Goal: Task Accomplishment & Management: Use online tool/utility

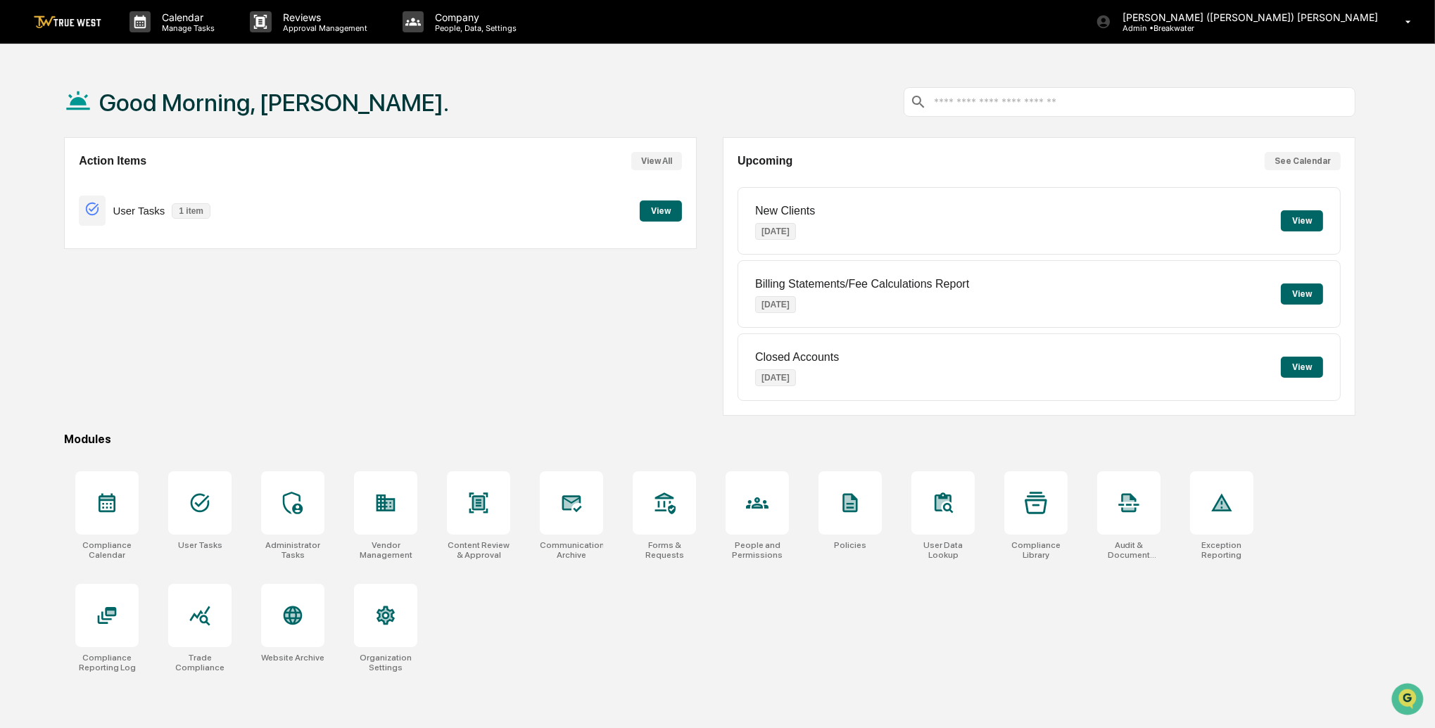
click at [659, 212] on button "View" at bounding box center [661, 211] width 42 height 21
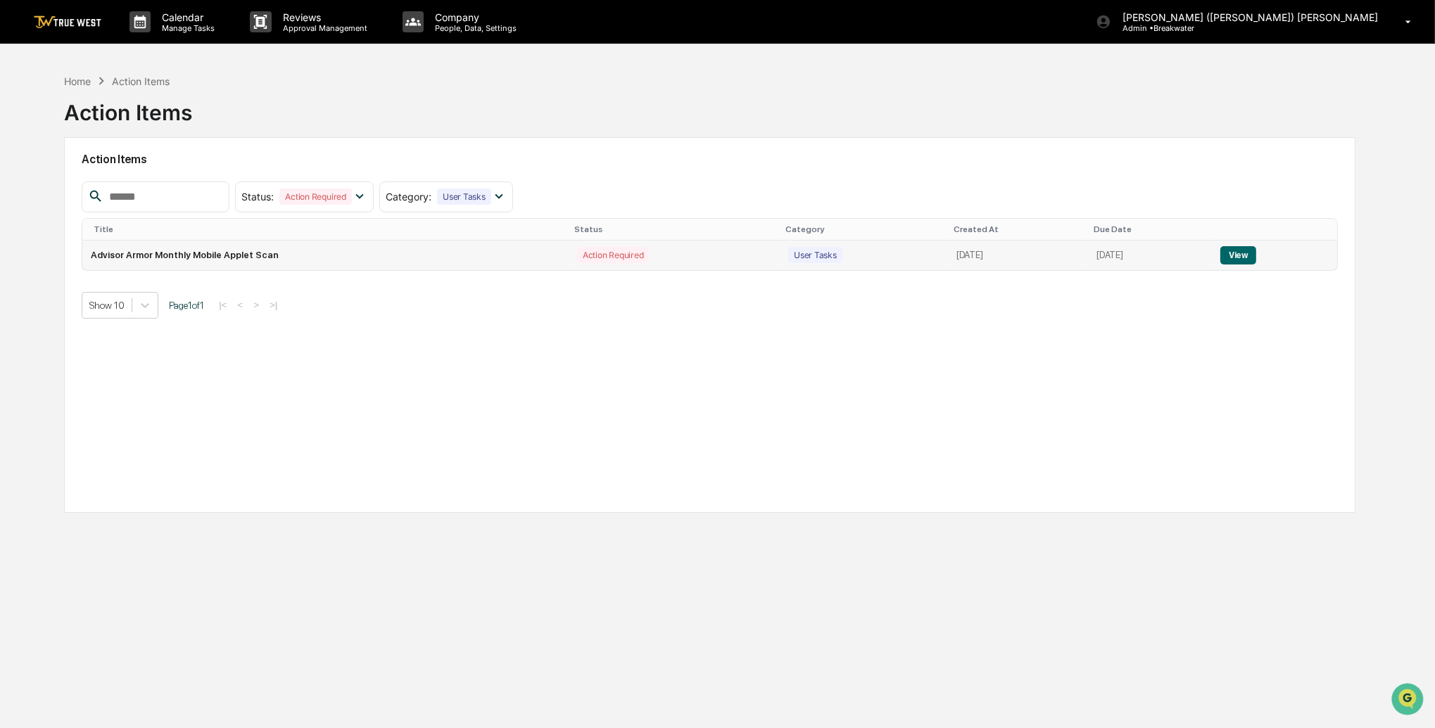
click at [1239, 250] on button "View" at bounding box center [1238, 255] width 36 height 18
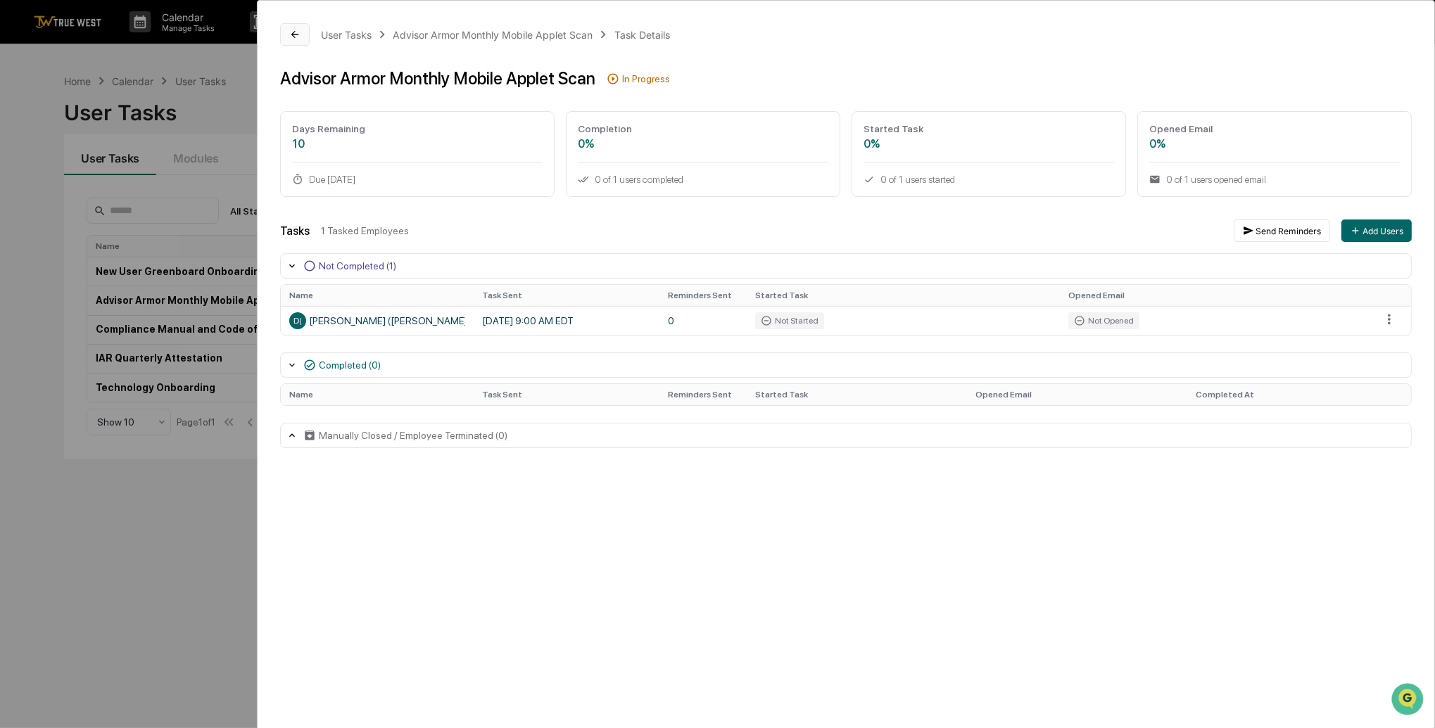
click at [290, 27] on button at bounding box center [295, 34] width 30 height 23
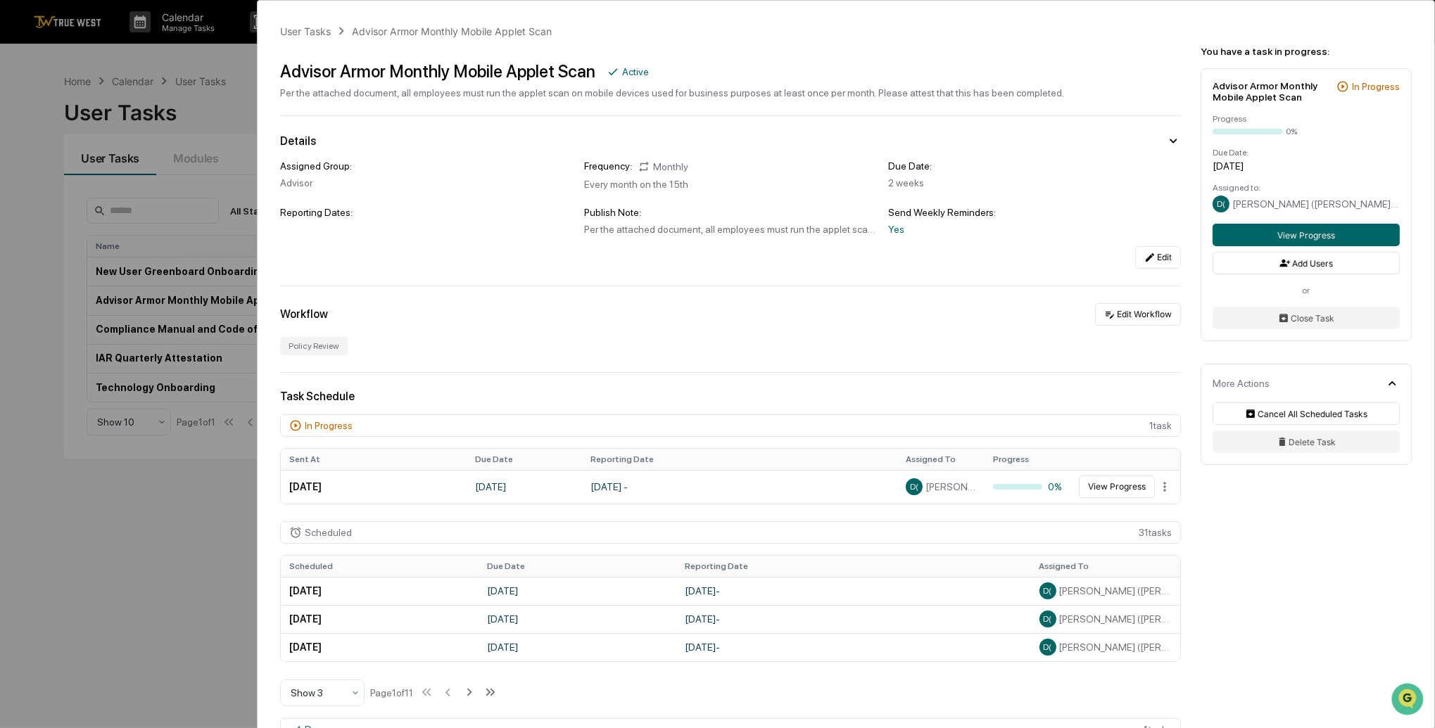
scroll to position [5, 0]
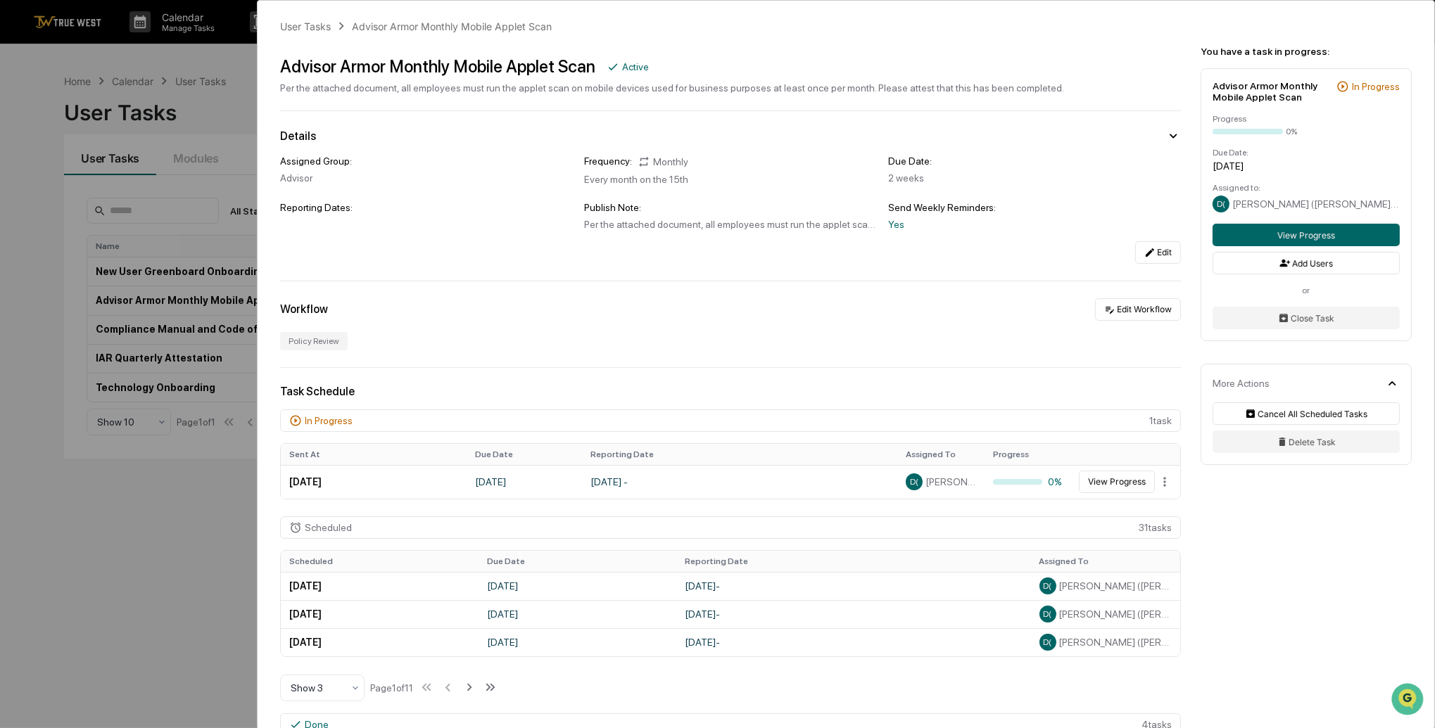
click at [182, 474] on div "User Tasks Advisor Armor Monthly Mobile Applet Scan Advisor Armor Monthly Mobil…" at bounding box center [717, 364] width 1435 height 728
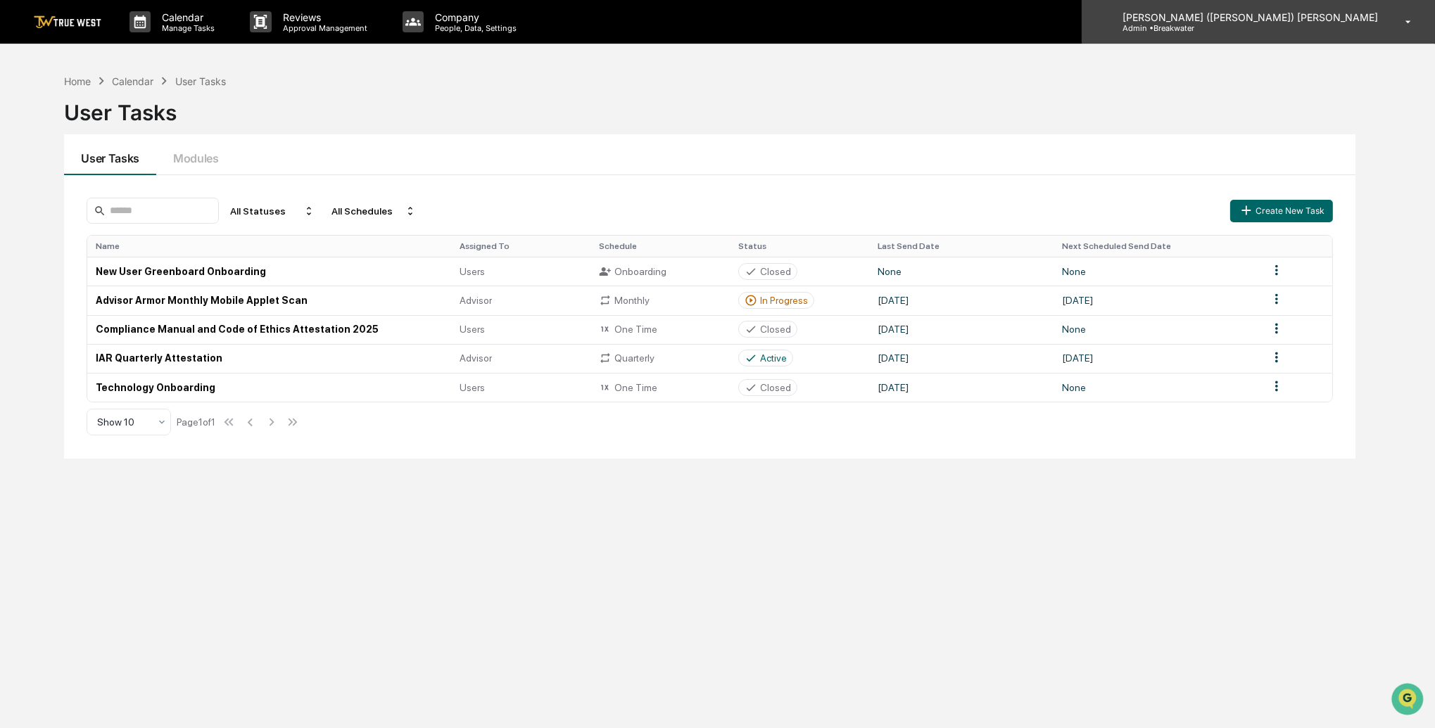
click at [1242, 29] on p "Admin • Breakwater" at bounding box center [1176, 28] width 131 height 10
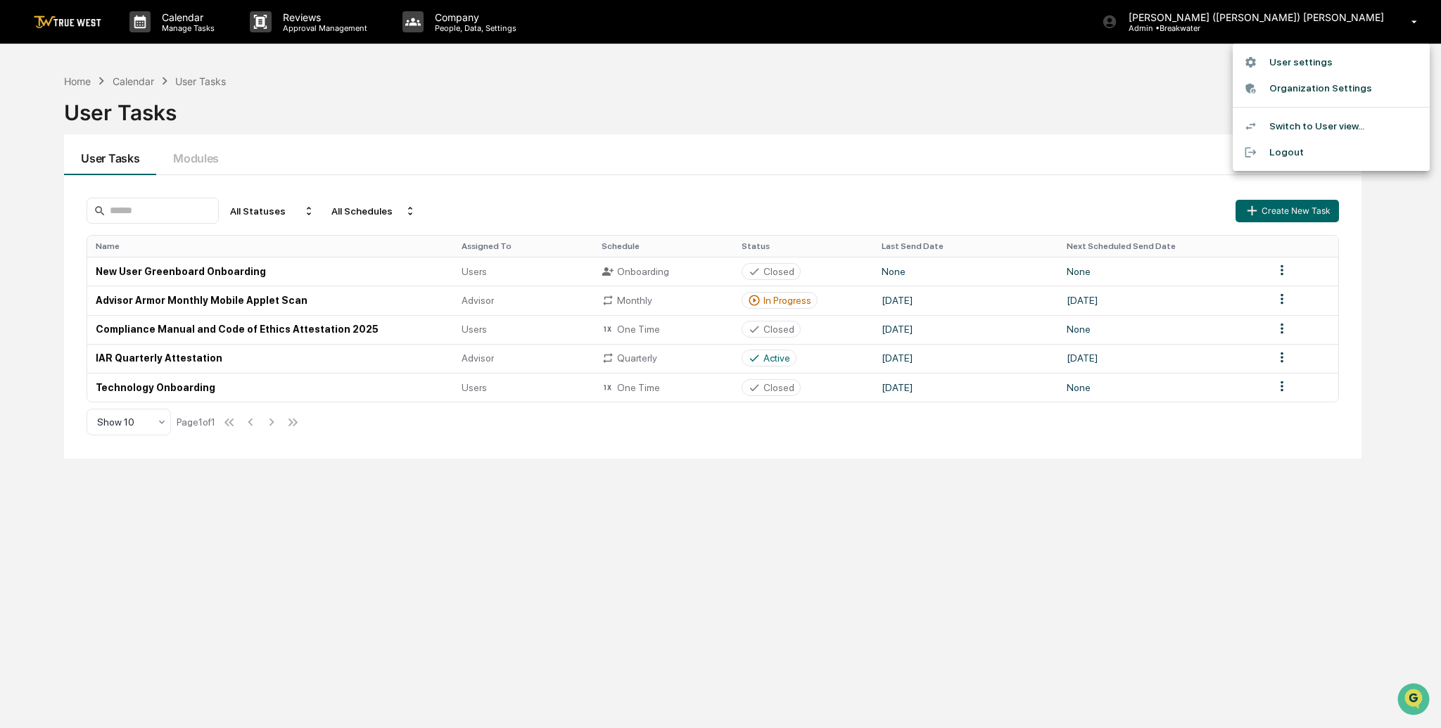
click at [1304, 65] on li "User settings" at bounding box center [1331, 62] width 197 height 26
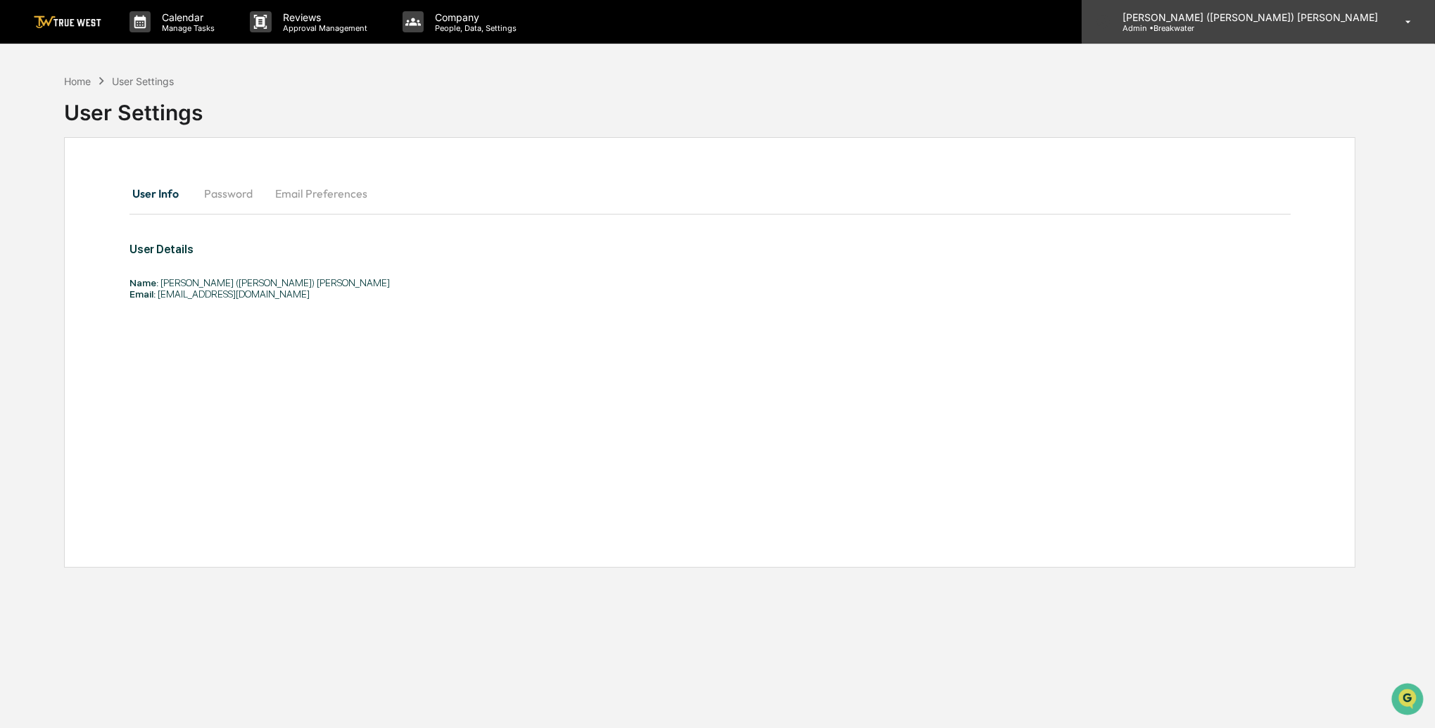
click at [1308, 34] on div "Daniel (Abe) Ringer Admin • Breakwater" at bounding box center [1258, 22] width 353 height 44
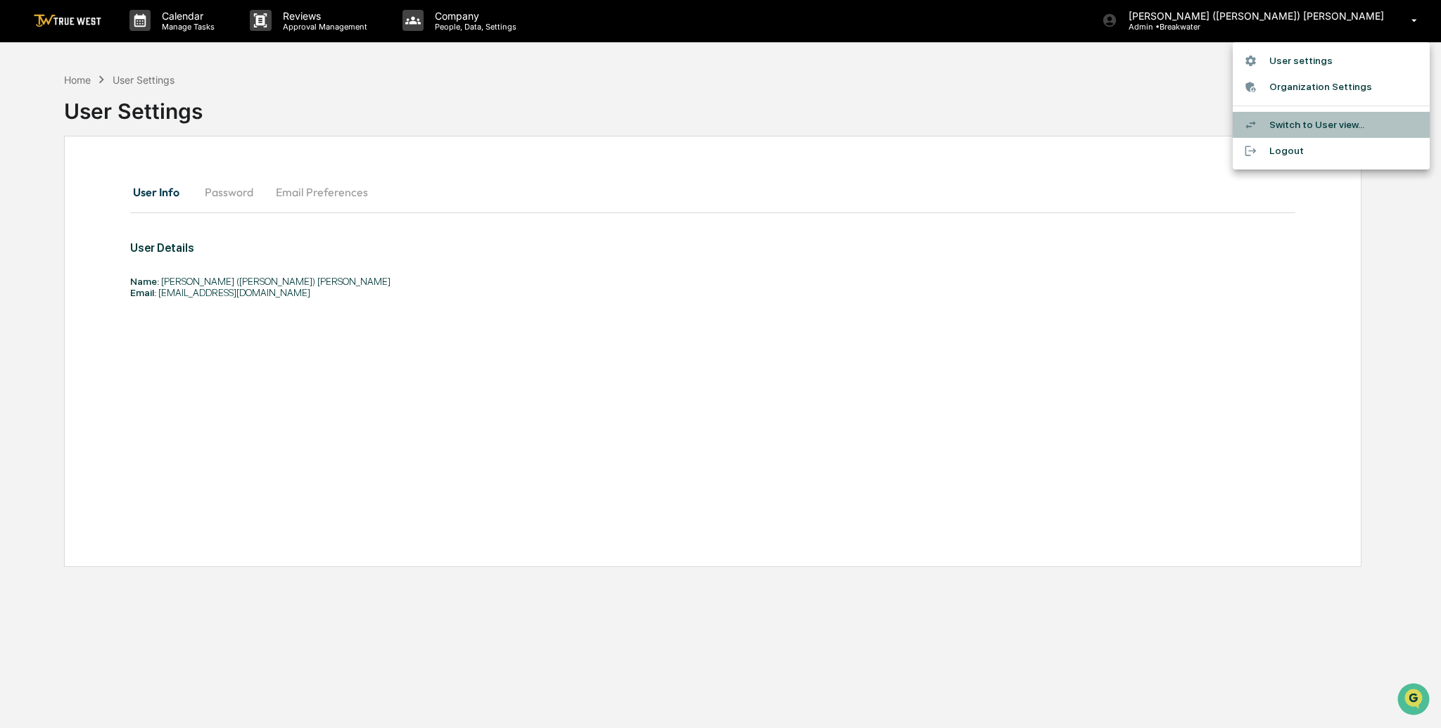
click at [1297, 125] on li "Switch to User view..." at bounding box center [1331, 125] width 197 height 26
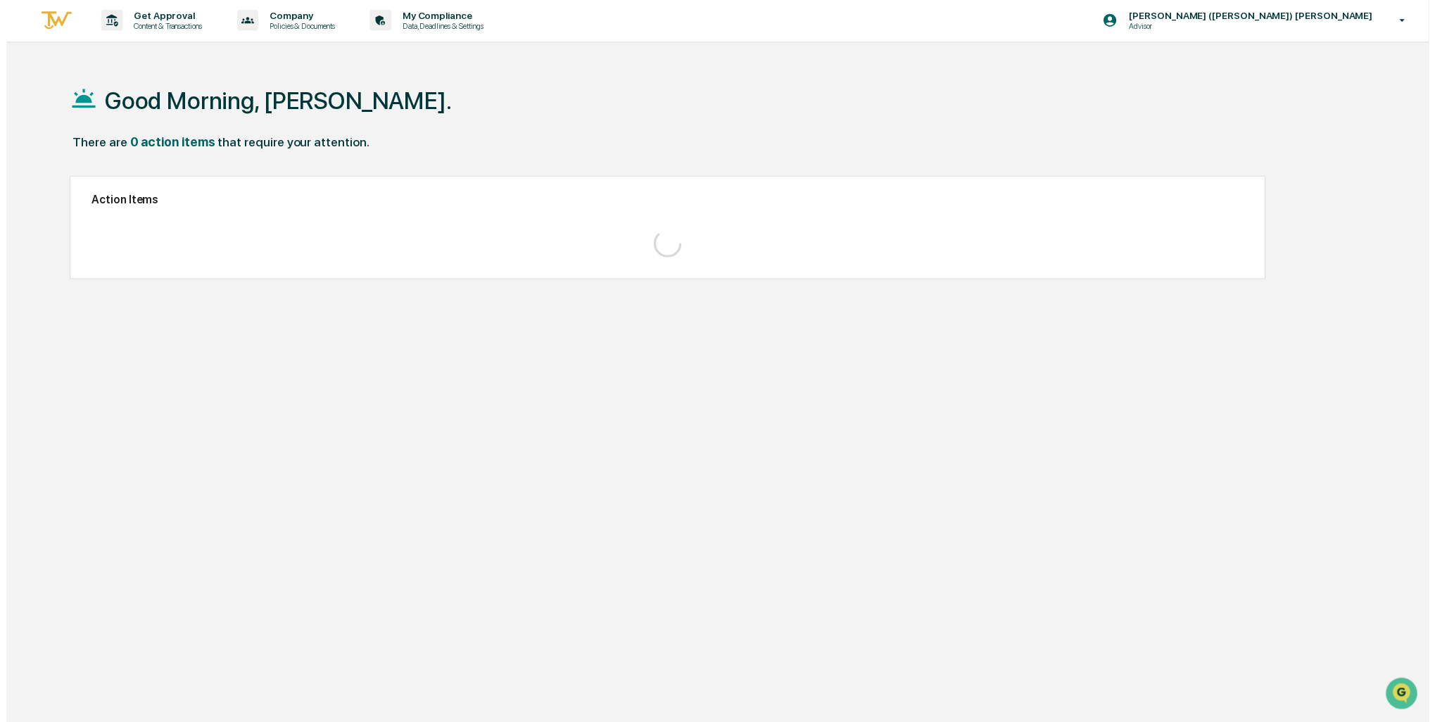
scroll to position [11, 0]
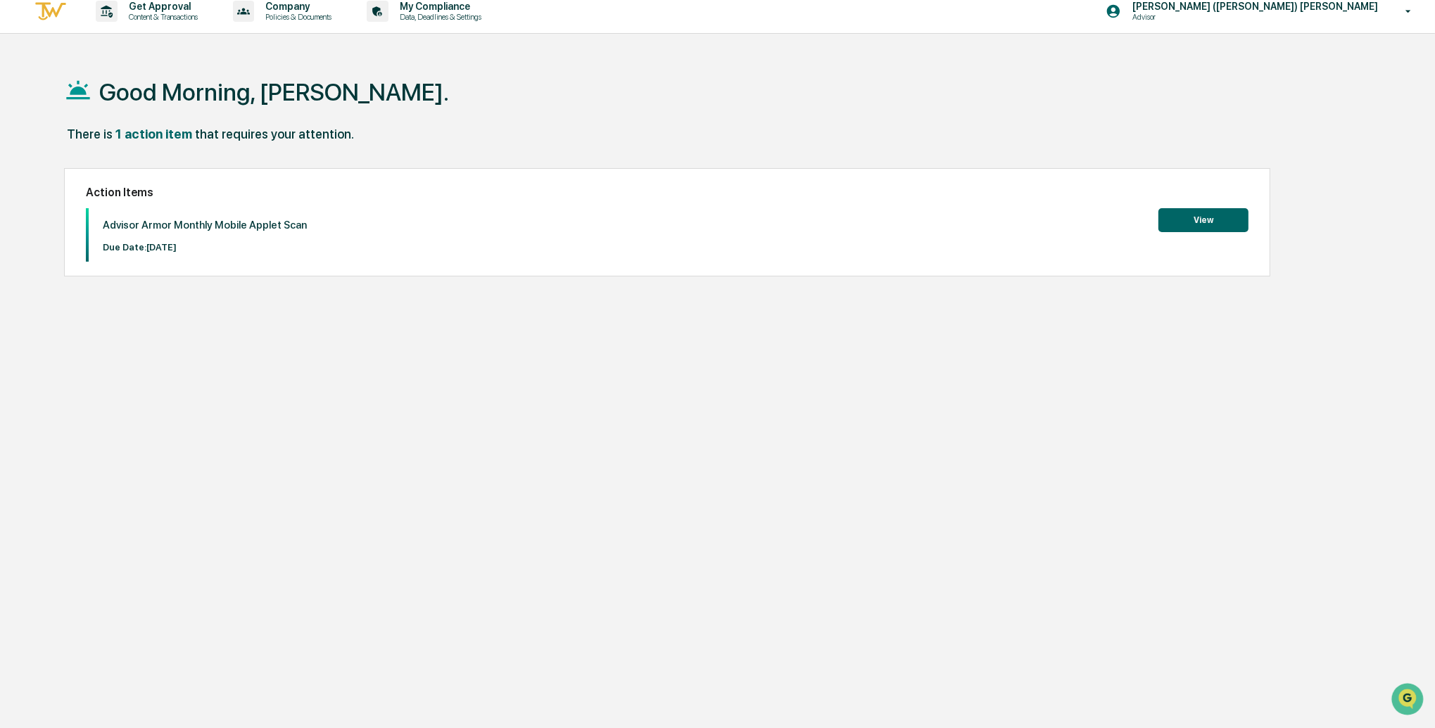
click at [1182, 222] on button "View" at bounding box center [1204, 220] width 90 height 24
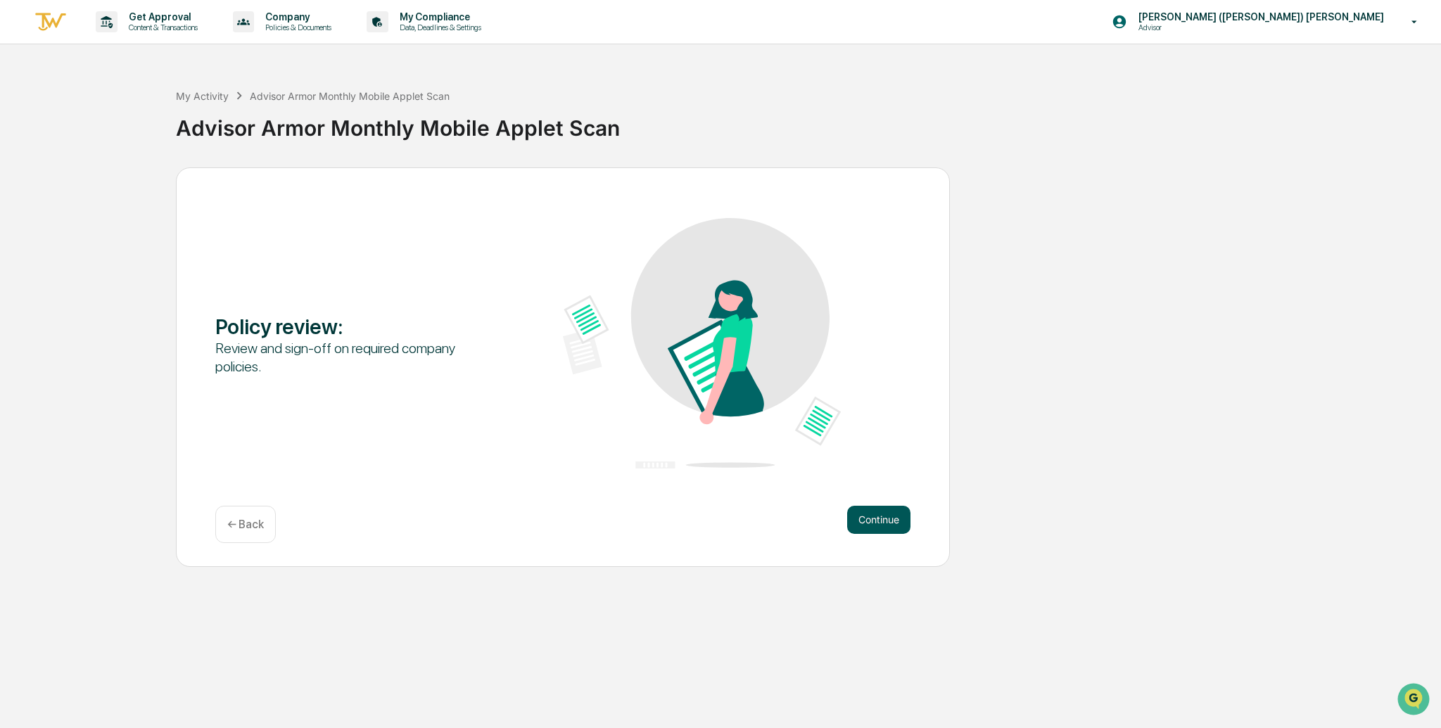
click at [874, 527] on button "Continue" at bounding box center [878, 520] width 63 height 28
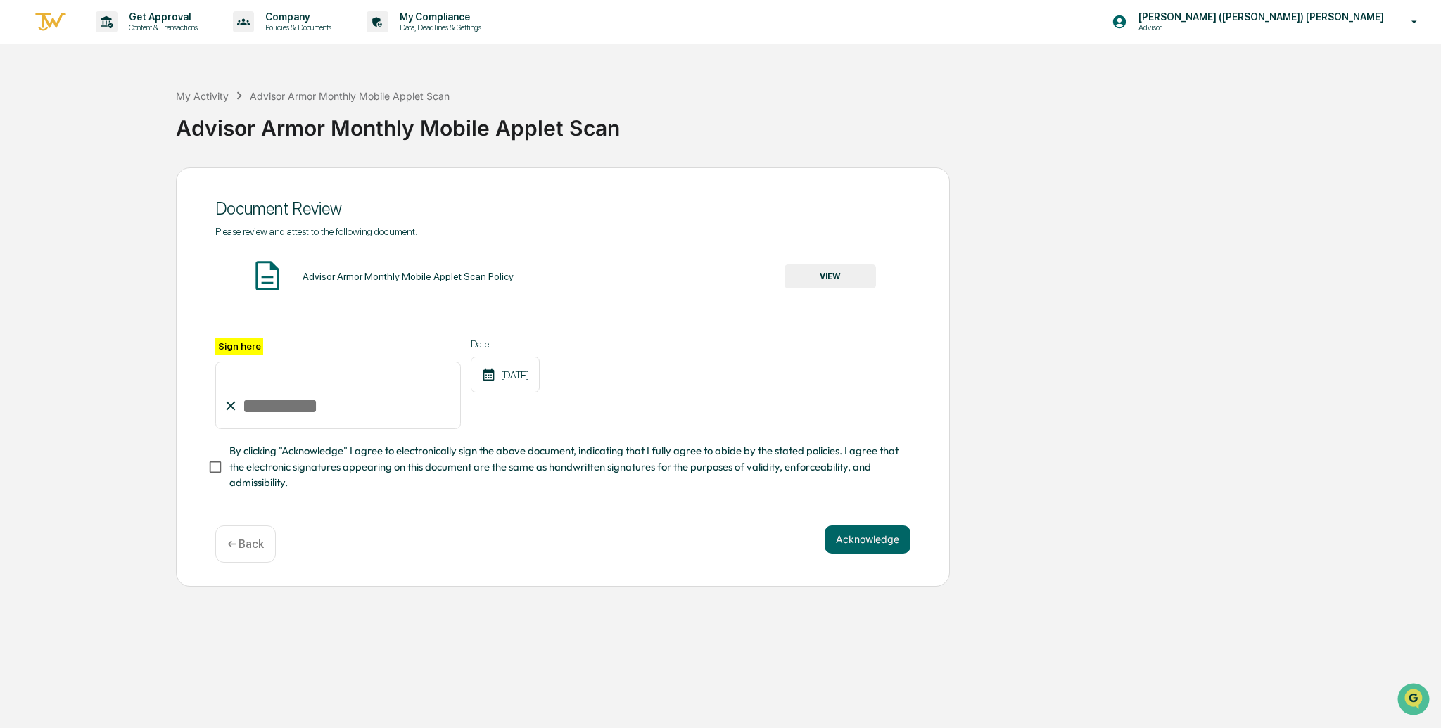
click at [828, 275] on button "VIEW" at bounding box center [831, 277] width 92 height 24
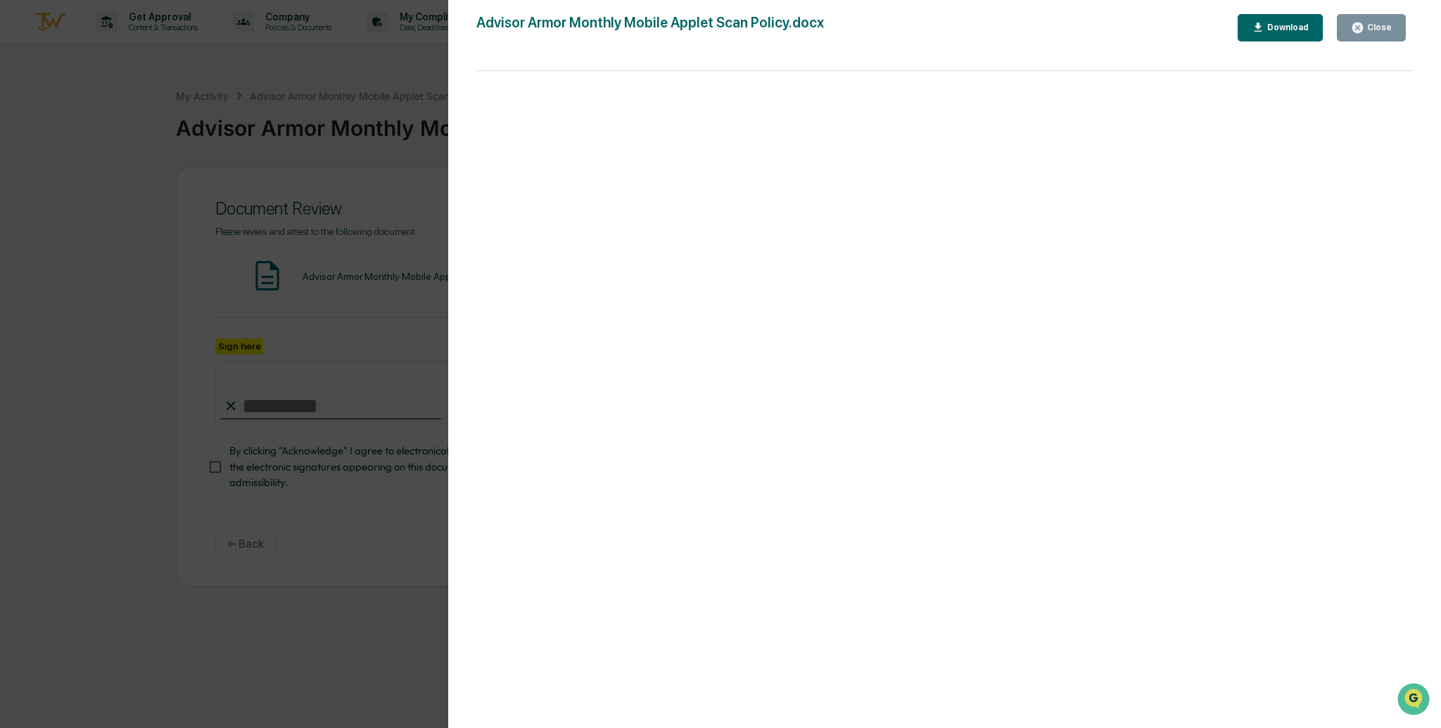
click at [1376, 31] on div "Close" at bounding box center [1378, 28] width 27 height 10
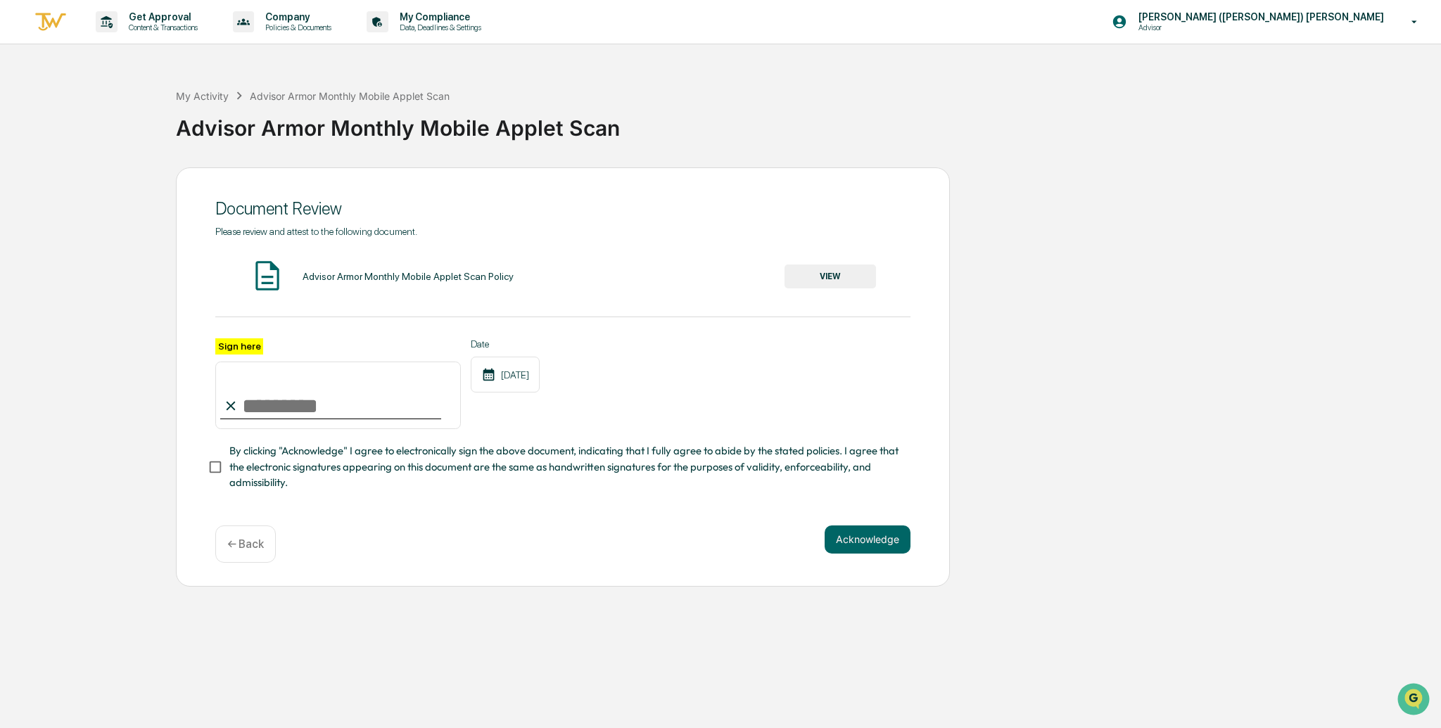
click at [327, 405] on input "Sign here" at bounding box center [338, 396] width 246 height 68
type input "**********"
click at [838, 531] on button "Acknowledge" at bounding box center [868, 540] width 86 height 28
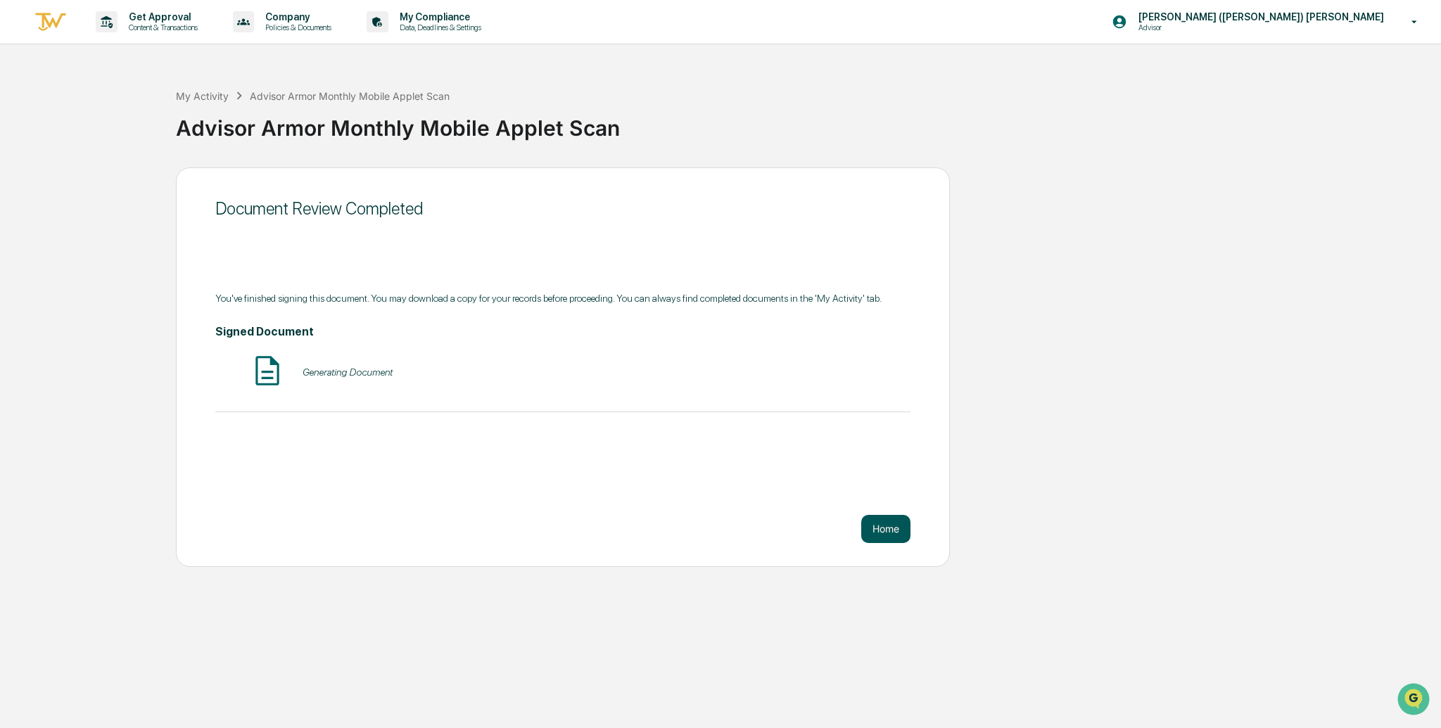
click at [878, 532] on button "Home" at bounding box center [886, 529] width 49 height 28
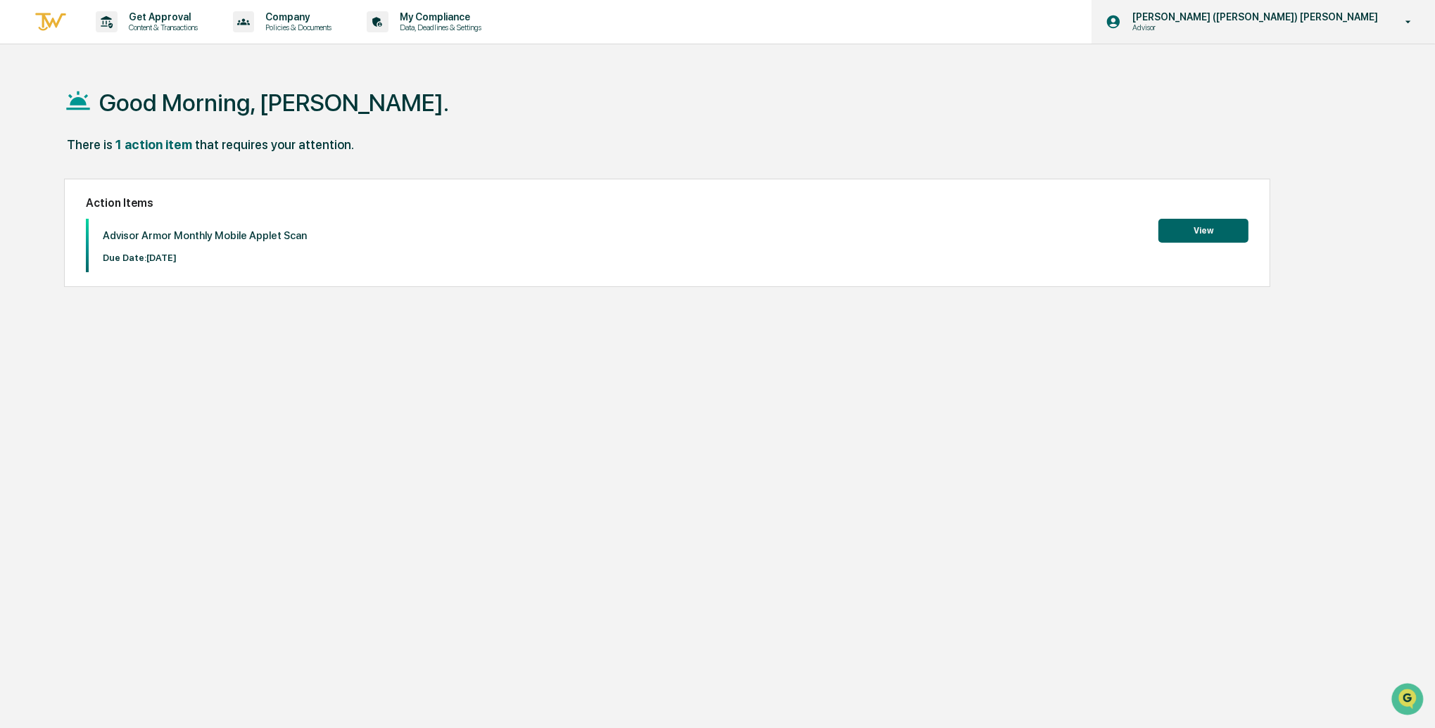
click at [1312, 15] on p "[PERSON_NAME] ([PERSON_NAME]) [PERSON_NAME]" at bounding box center [1253, 16] width 264 height 11
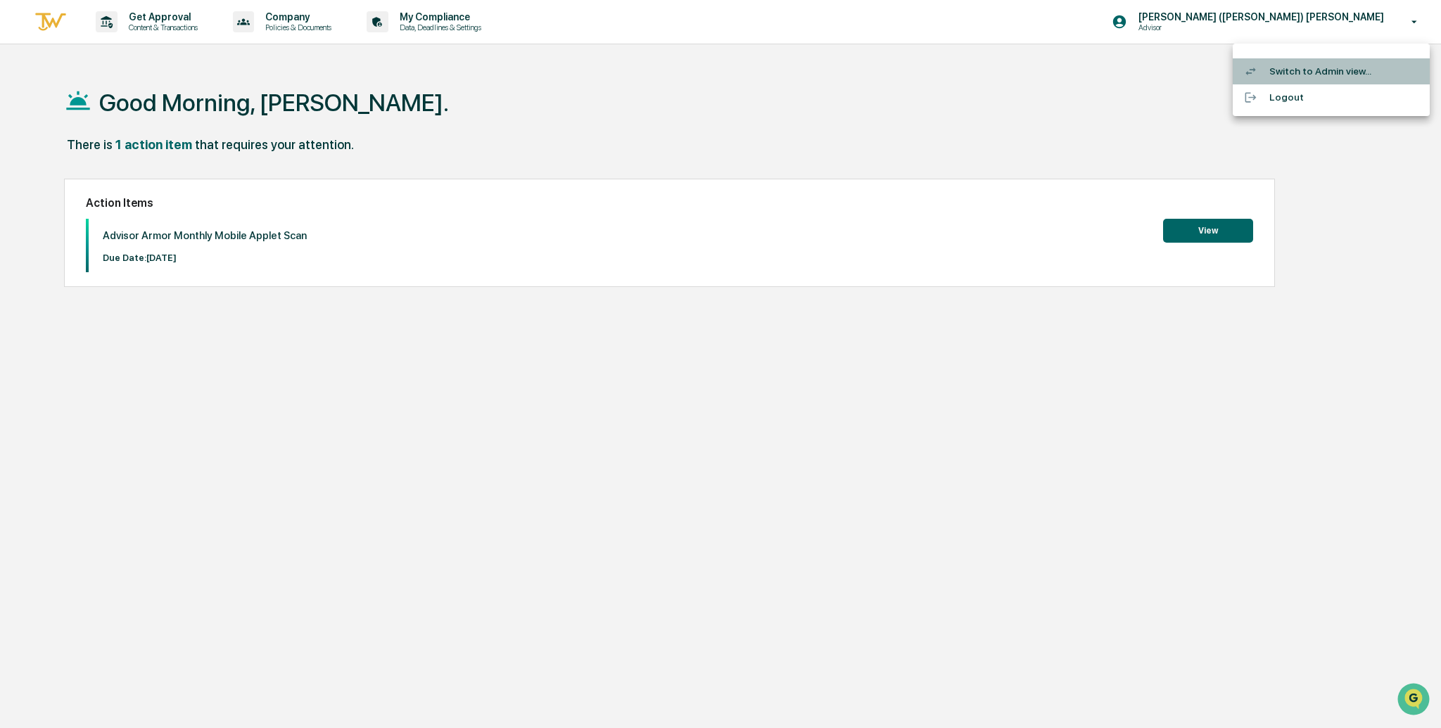
click at [1287, 76] on li "Switch to Admin view..." at bounding box center [1331, 71] width 197 height 26
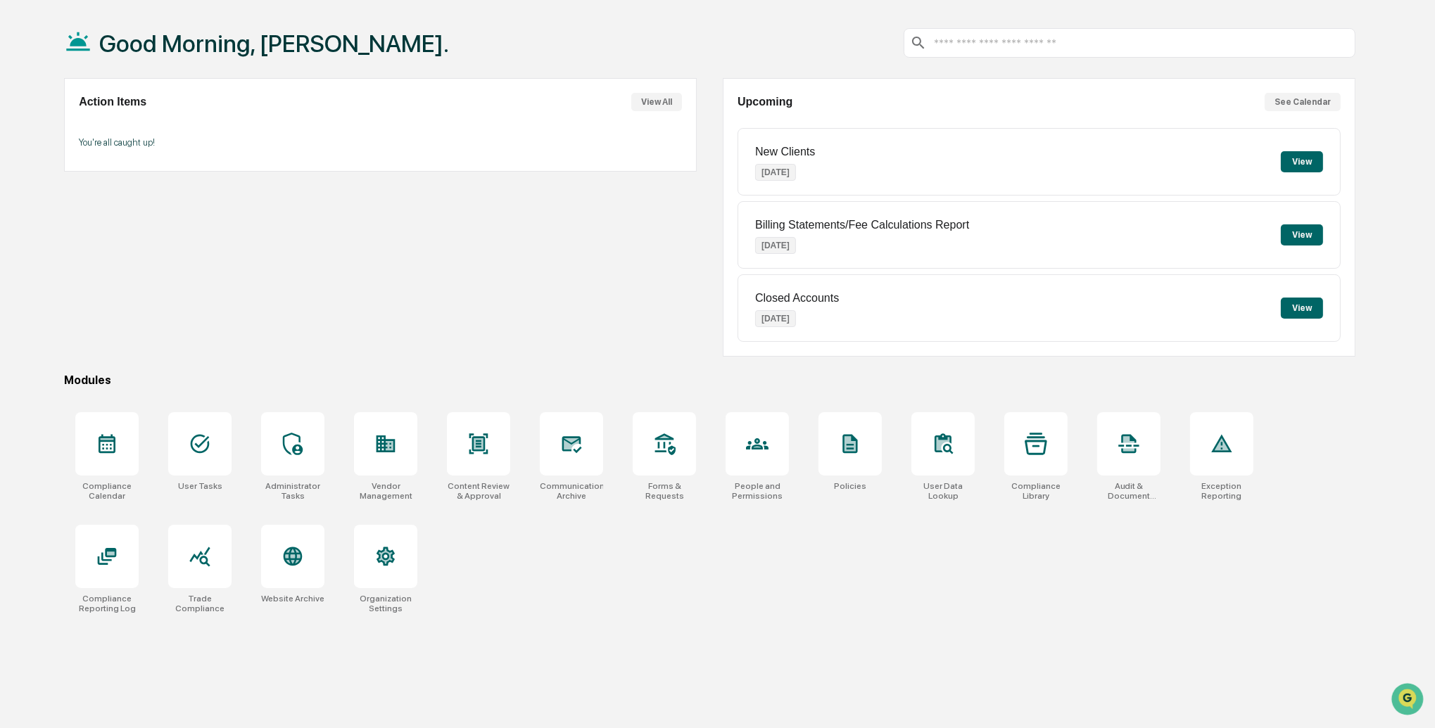
scroll to position [66, 0]
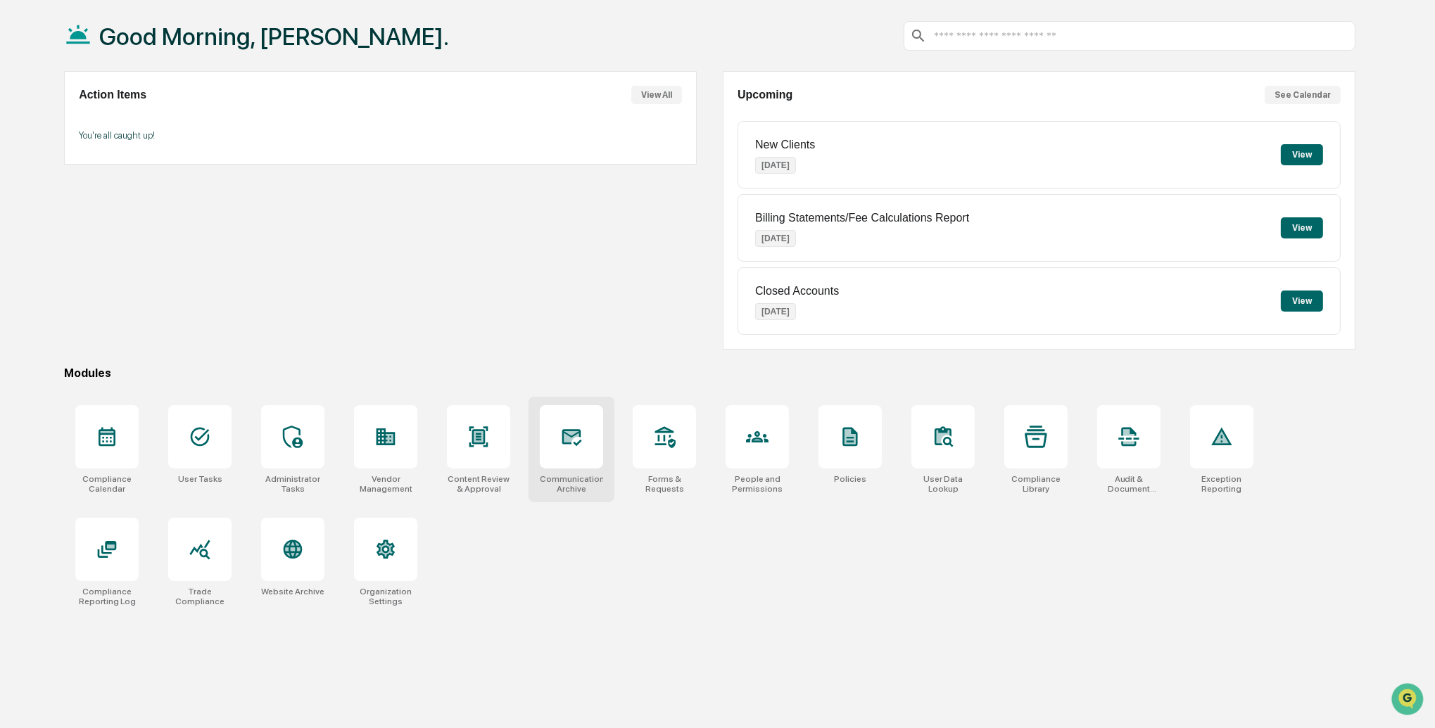
click at [576, 441] on icon at bounding box center [572, 437] width 20 height 17
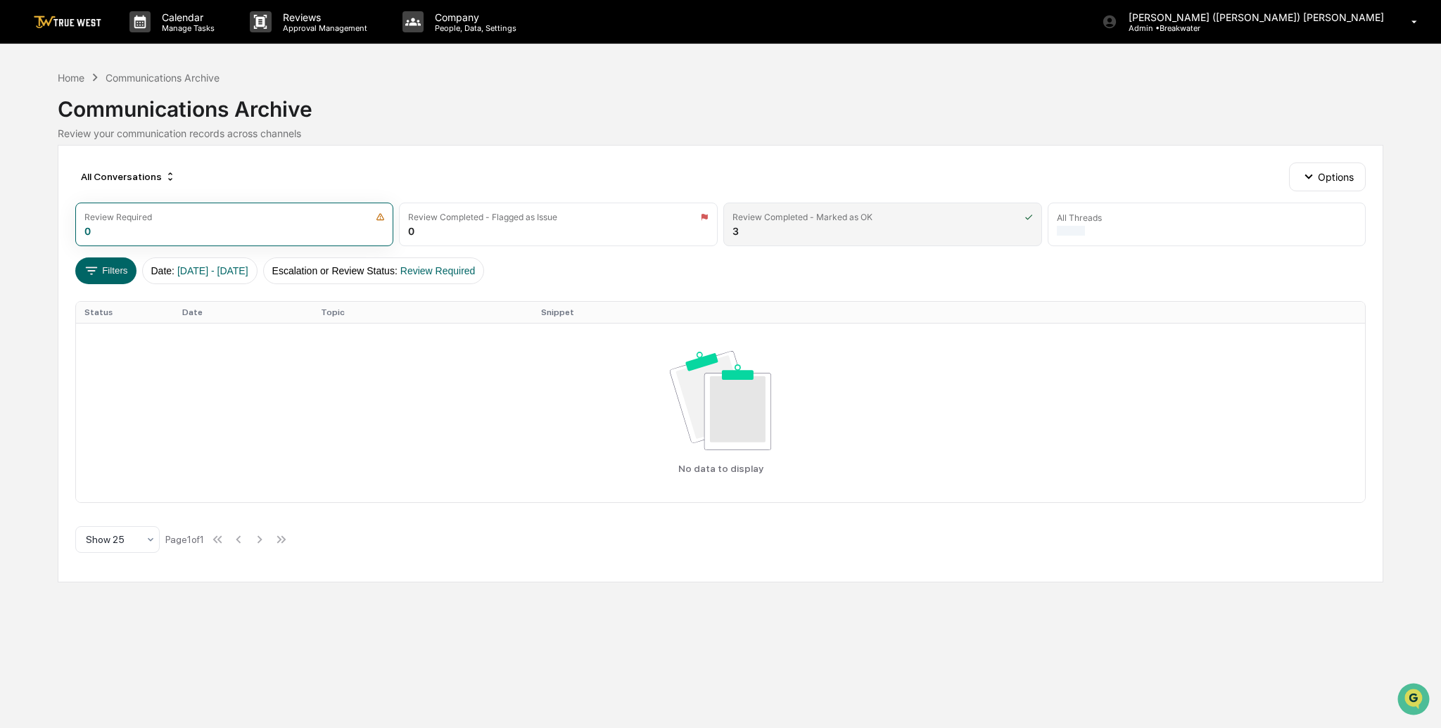
click at [781, 216] on div "Review Completed - Marked as OK" at bounding box center [803, 217] width 140 height 11
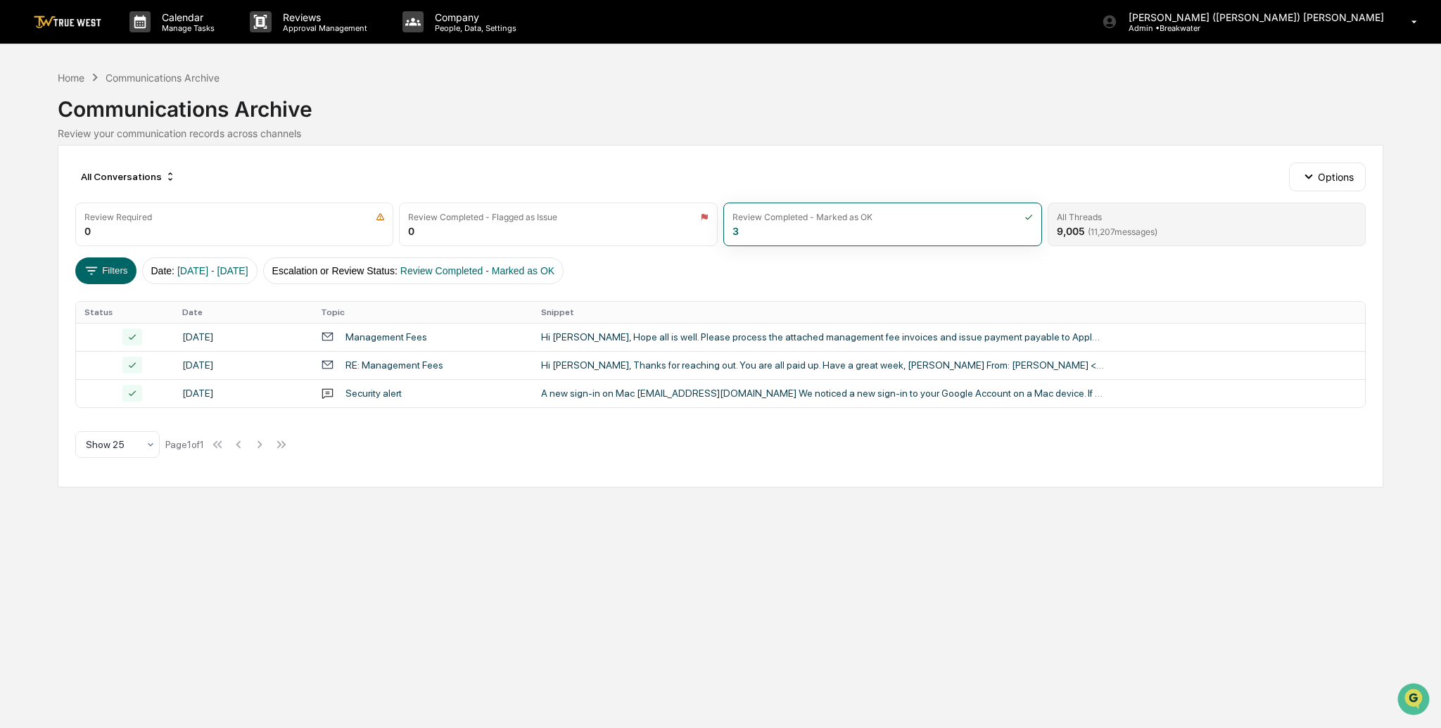
click at [1137, 215] on div "All Threads" at bounding box center [1207, 217] width 301 height 11
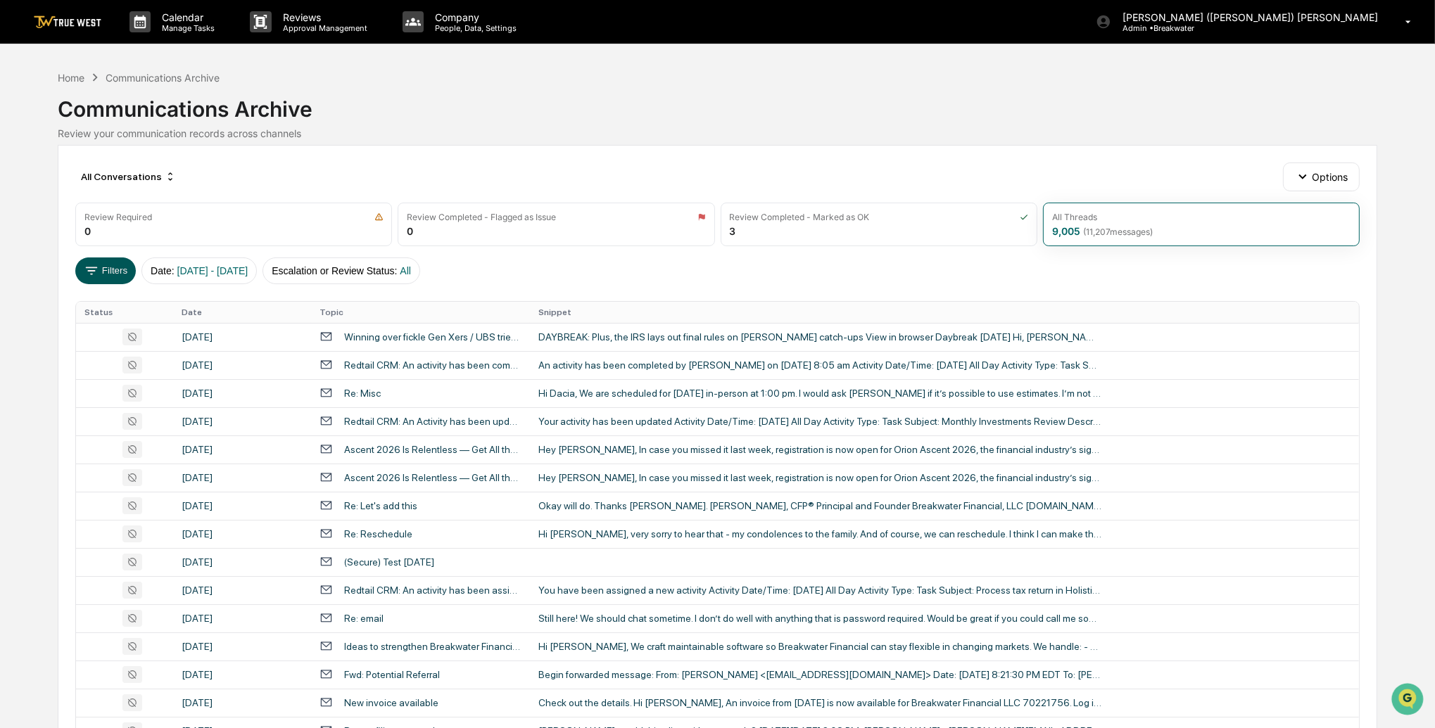
click at [106, 272] on button "Filters" at bounding box center [105, 271] width 61 height 27
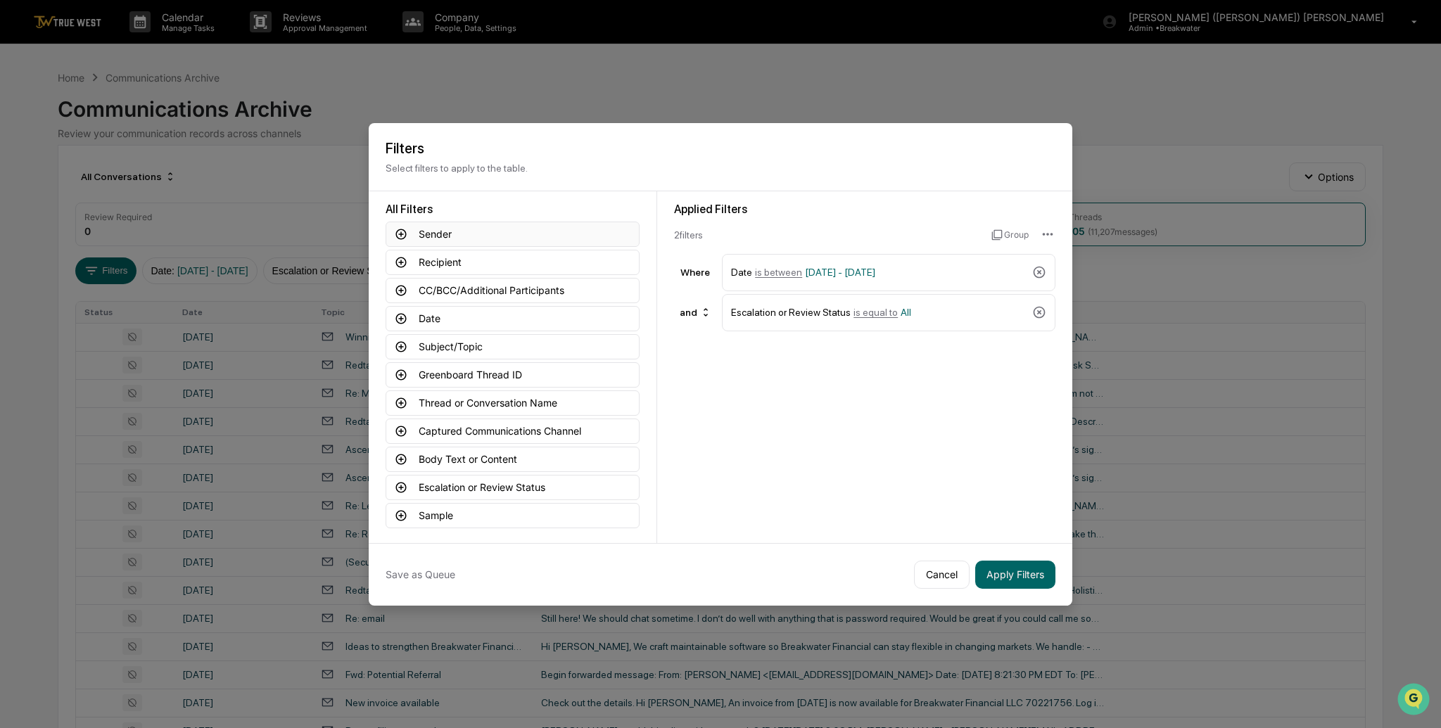
click at [400, 232] on icon at bounding box center [401, 234] width 11 height 11
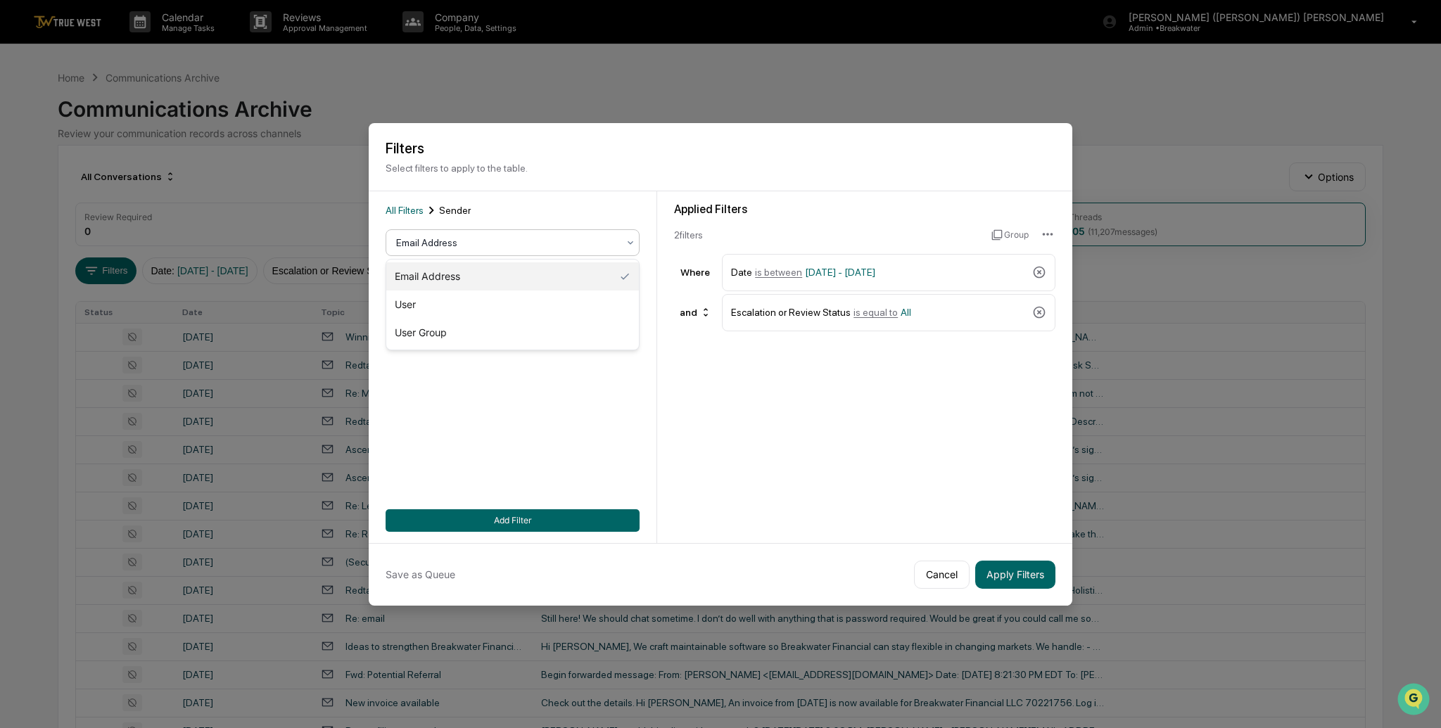
click at [440, 246] on div at bounding box center [507, 243] width 222 height 14
click at [428, 308] on input at bounding box center [513, 307] width 254 height 26
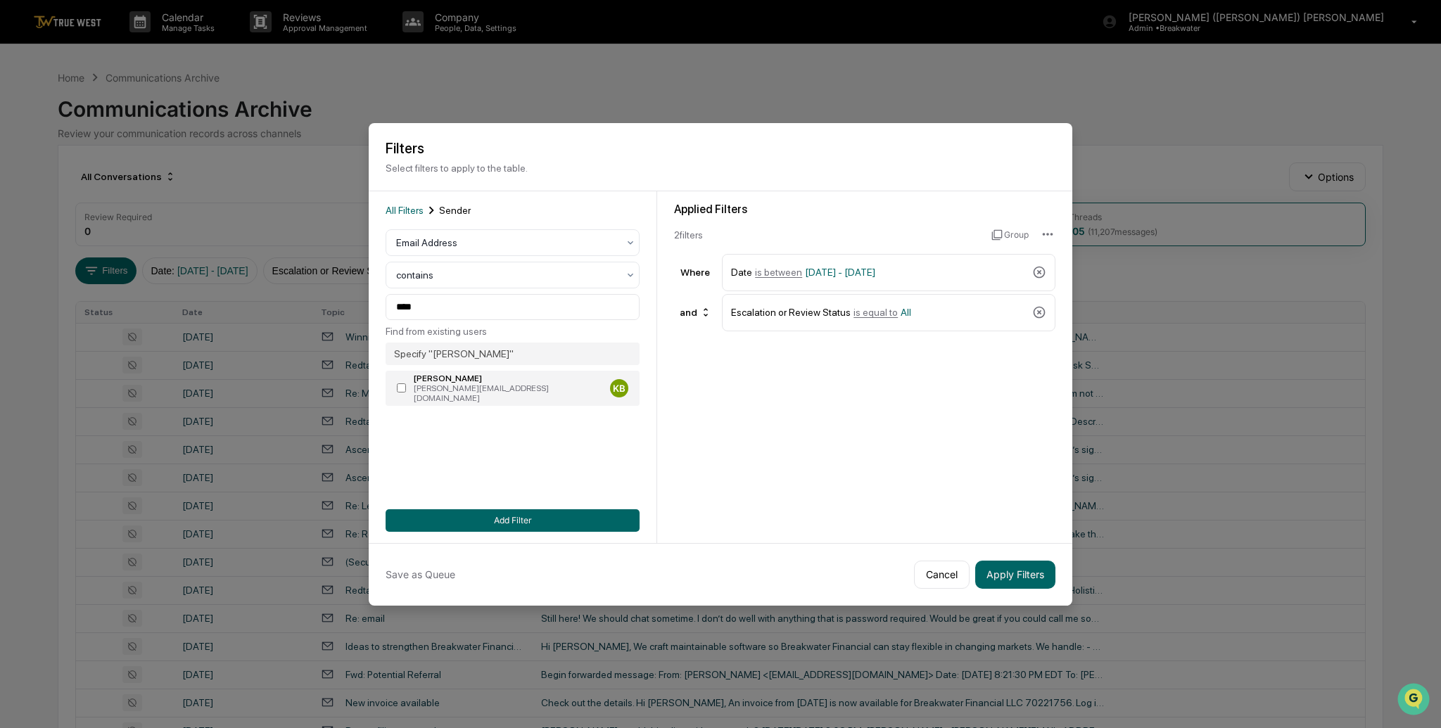
type input "**********"
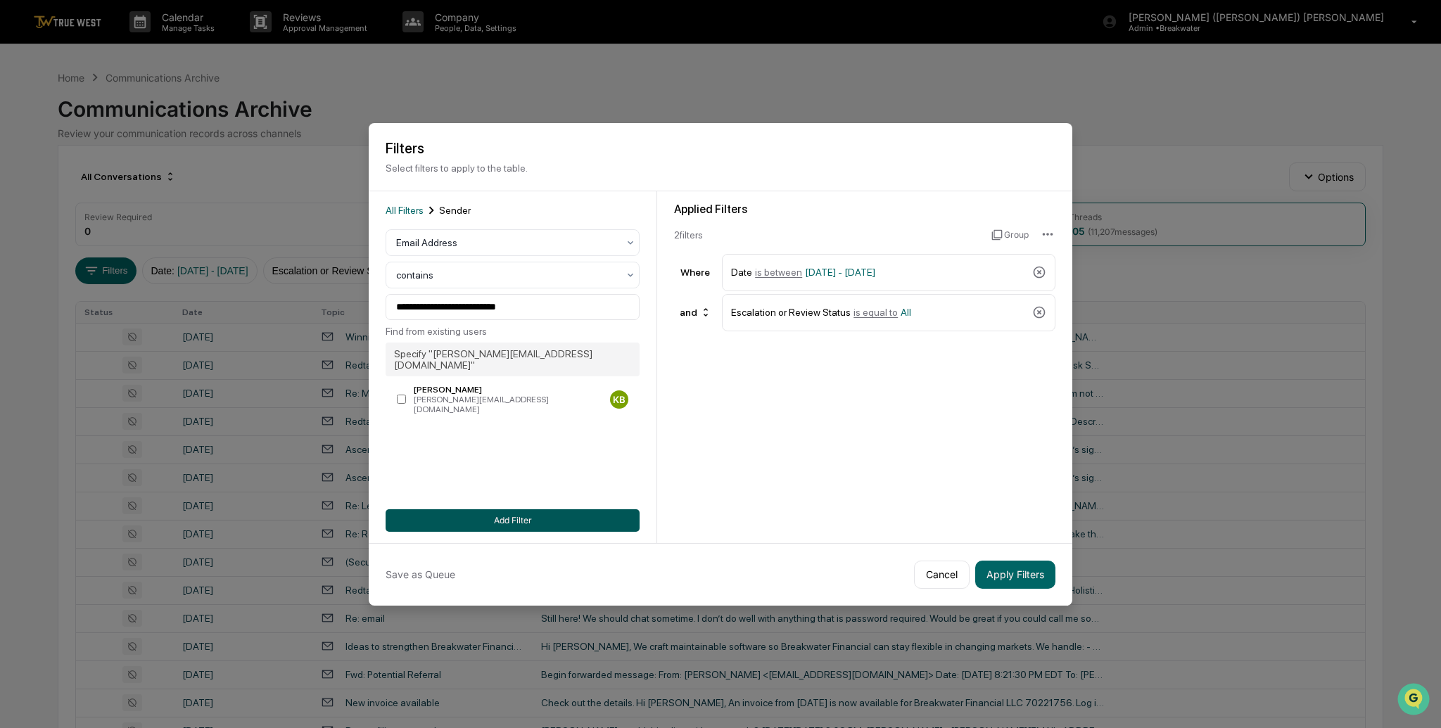
click at [527, 523] on button "Add Filter" at bounding box center [513, 521] width 254 height 23
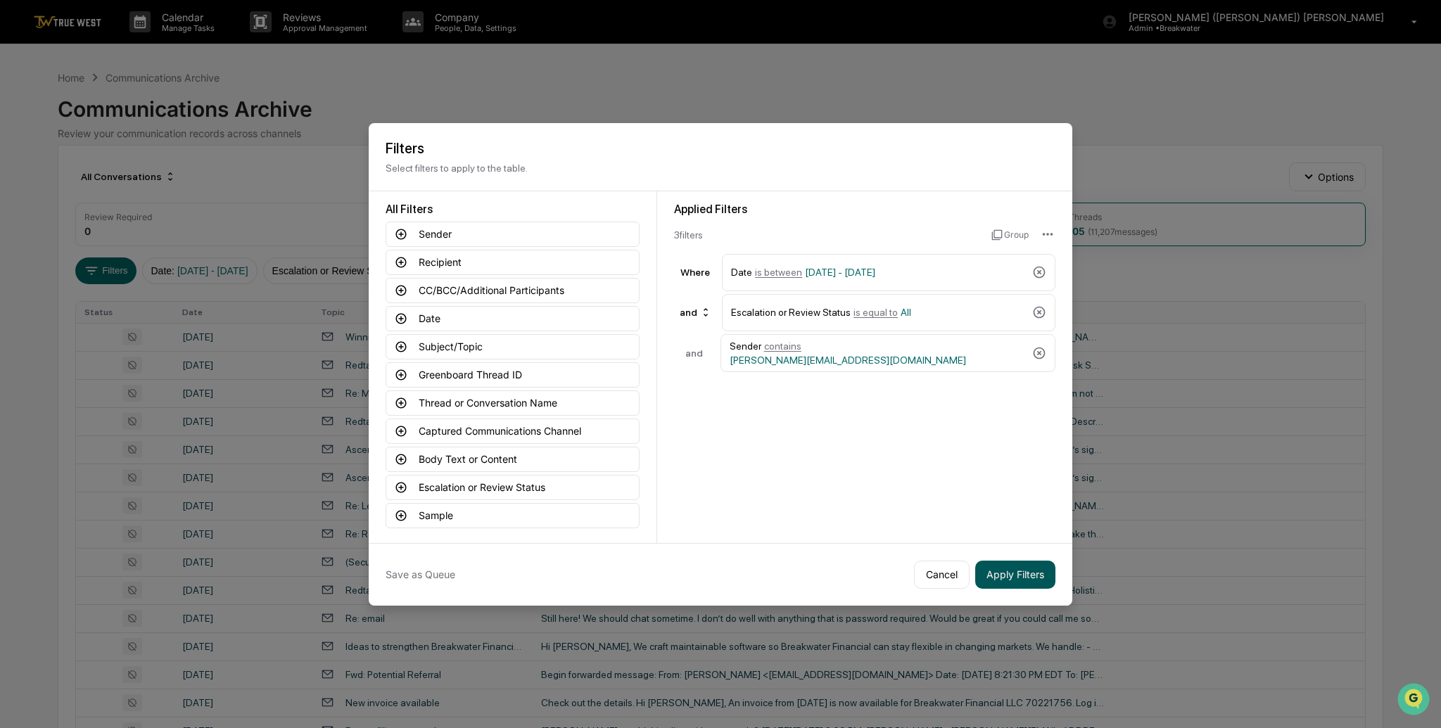
click at [1011, 572] on button "Apply Filters" at bounding box center [1016, 575] width 80 height 28
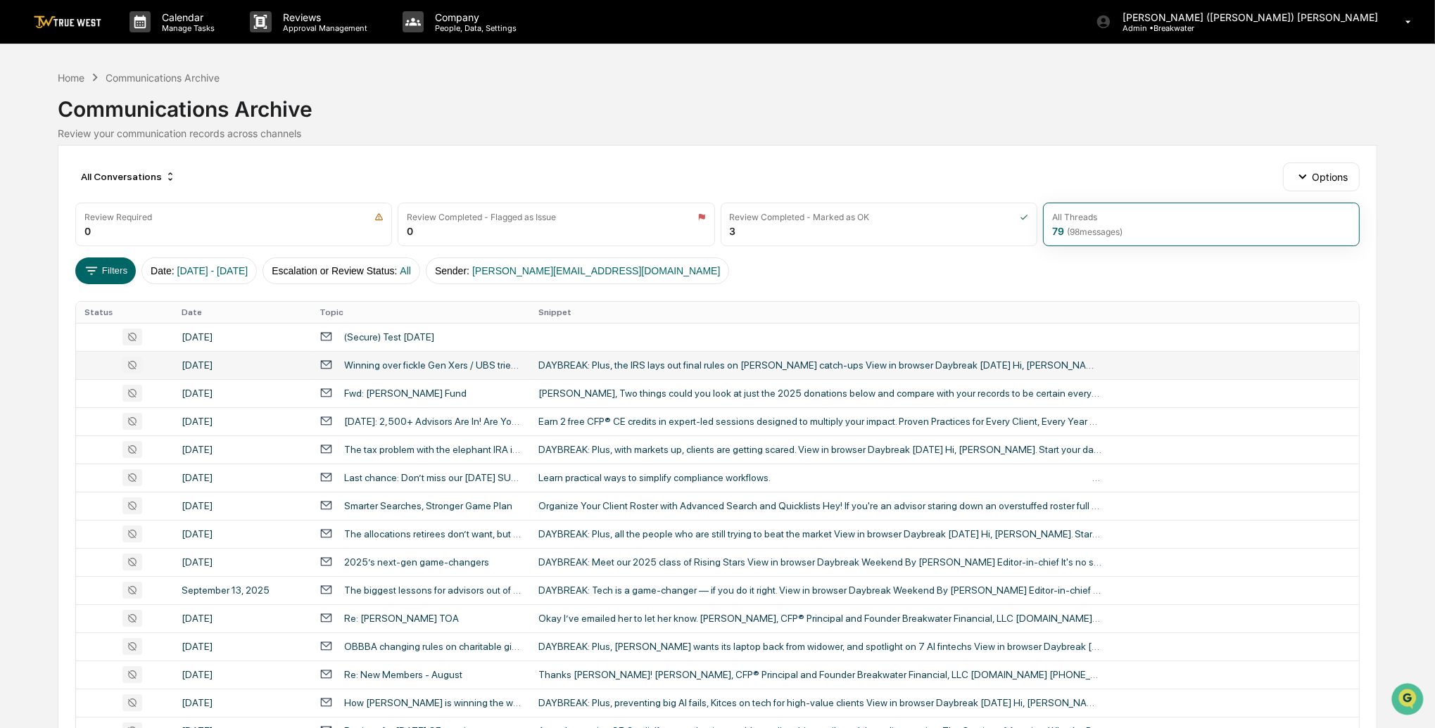
click at [230, 358] on td "September 17, 2025" at bounding box center [242, 365] width 138 height 28
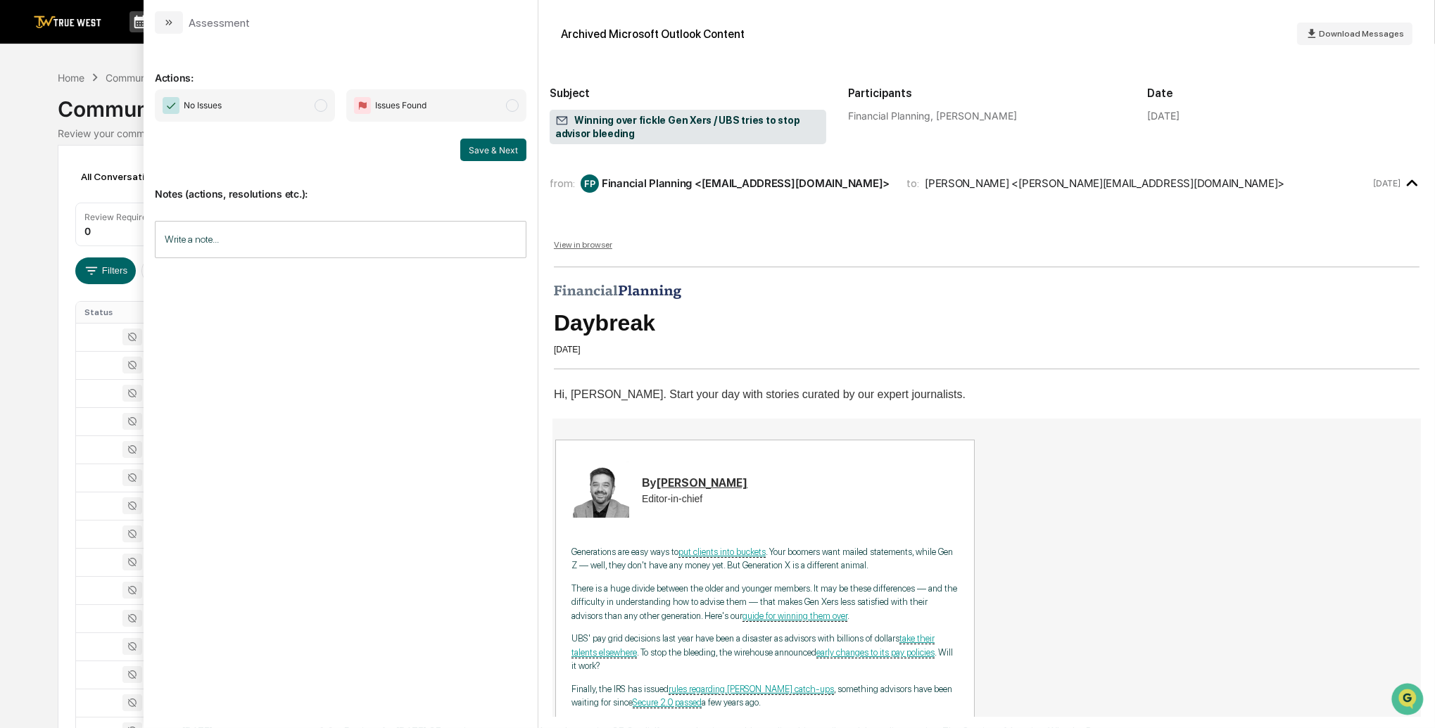
click at [35, 262] on div "Calendar Manage Tasks Reviews Approval Management Company People, Data, Setting…" at bounding box center [717, 553] width 1435 height 1107
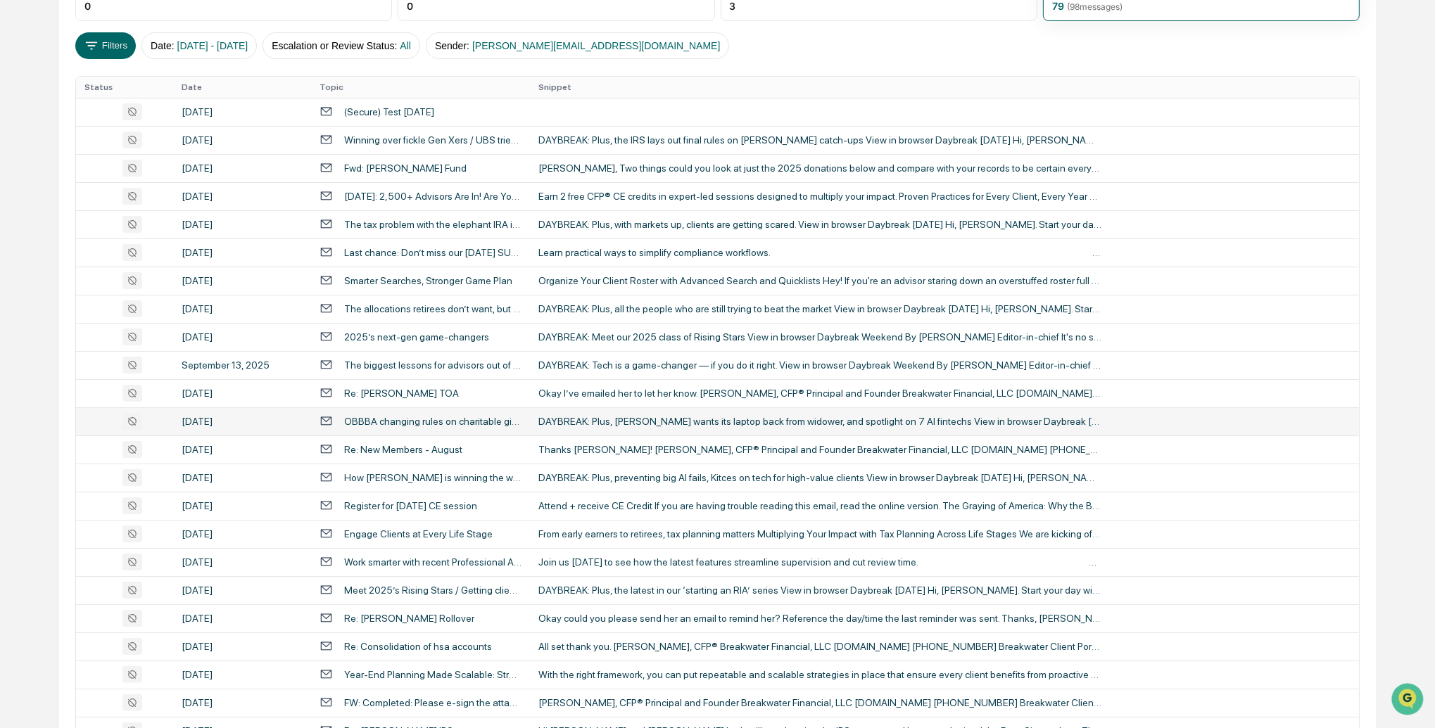
scroll to position [225, 0]
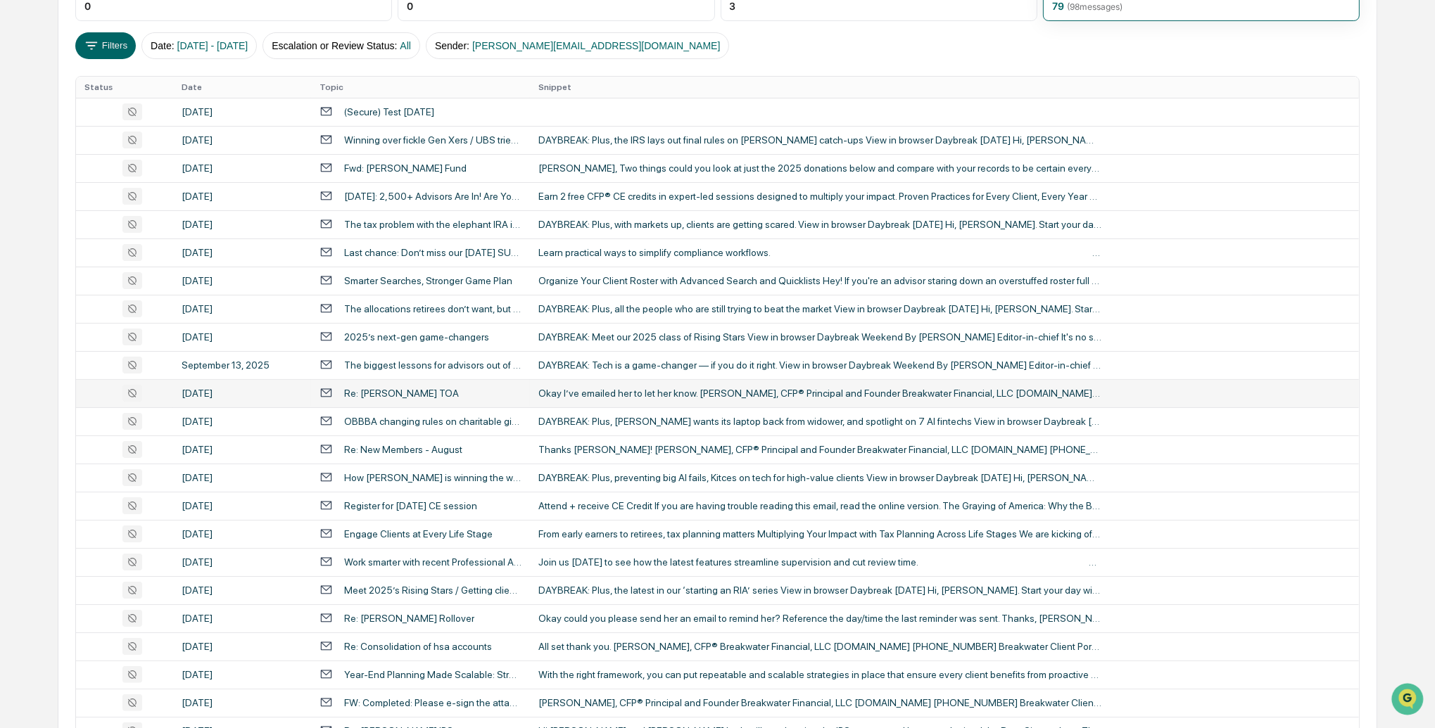
click at [432, 396] on div "Re: Bradley Benson TOA" at bounding box center [401, 393] width 115 height 11
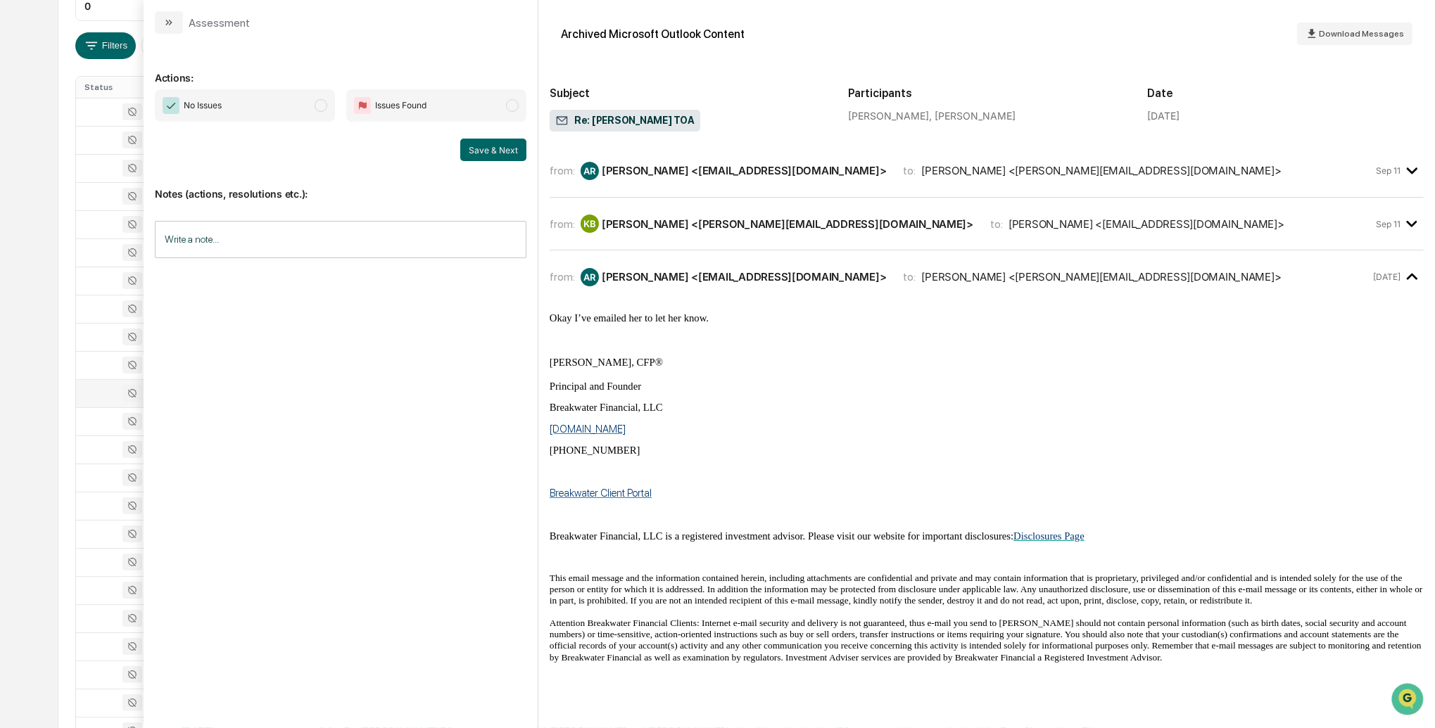
scroll to position [223, 0]
click at [49, 384] on div "Calendar Manage Tasks Reviews Approval Management Company People, Data, Setting…" at bounding box center [717, 330] width 1435 height 1107
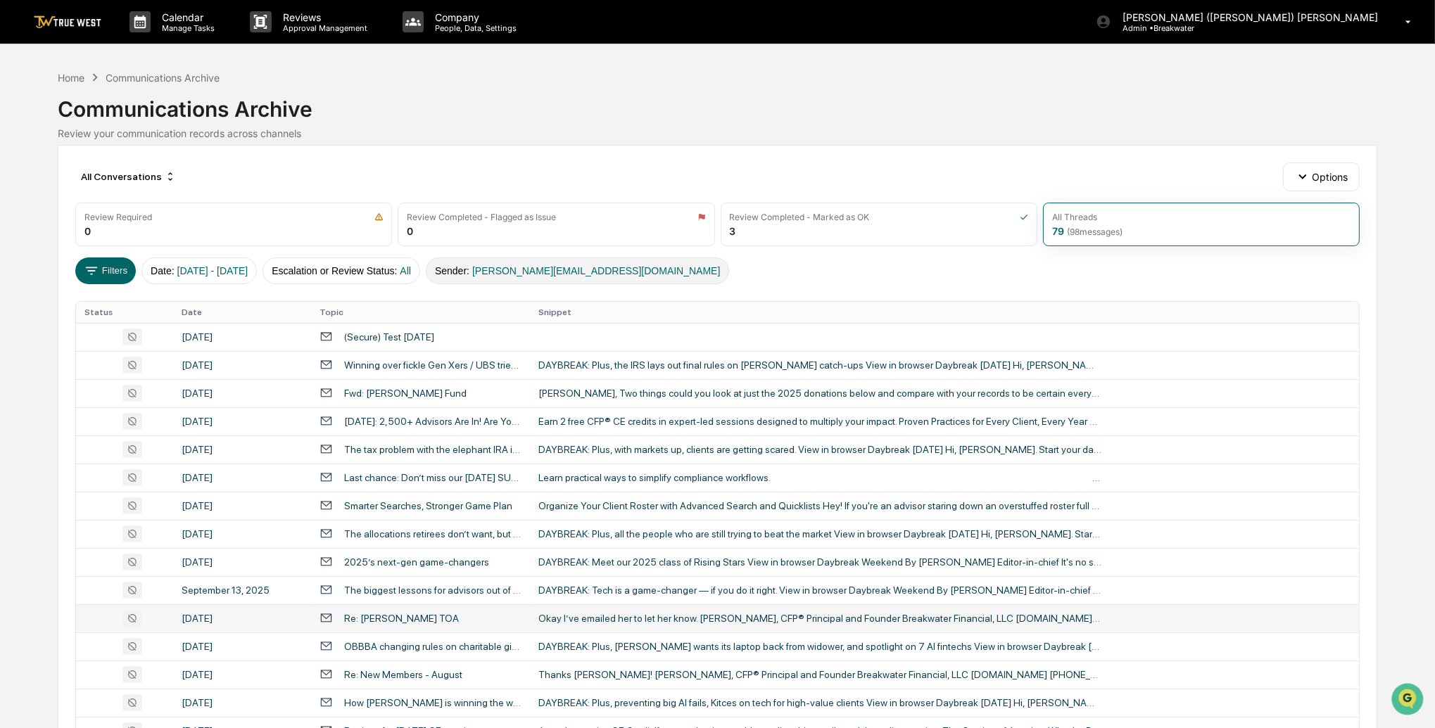
click at [572, 277] on button "Sender : karl@breakwaterfinancial.com" at bounding box center [577, 271] width 303 height 27
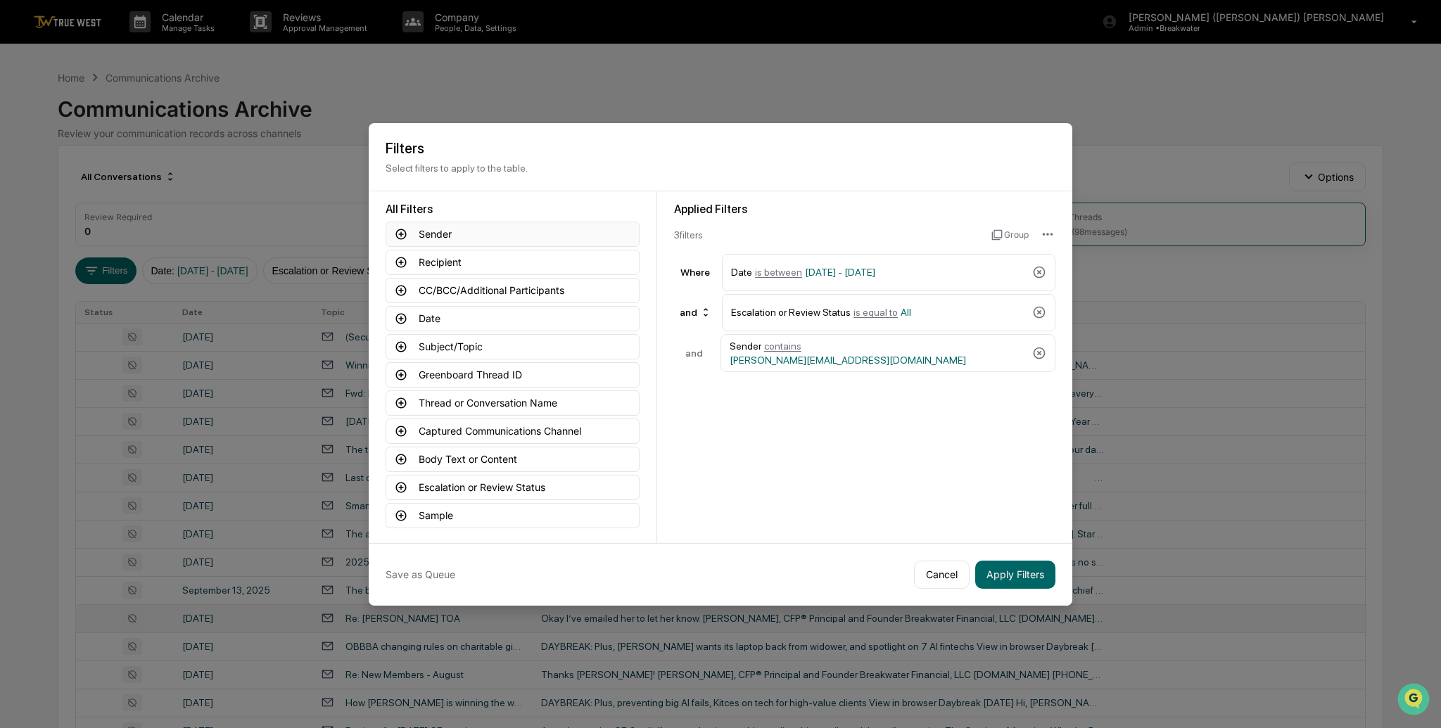
click at [401, 238] on icon at bounding box center [401, 234] width 13 height 13
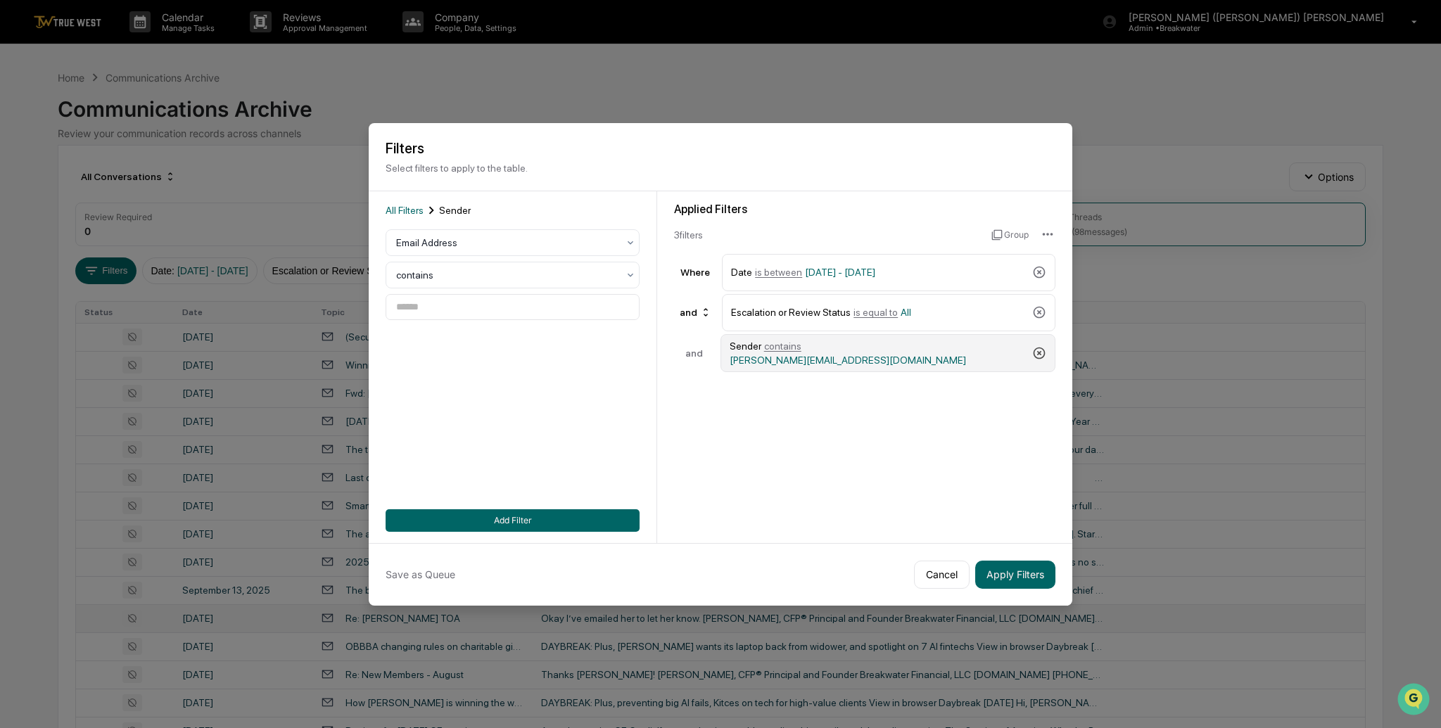
click at [1037, 355] on icon at bounding box center [1040, 353] width 14 height 14
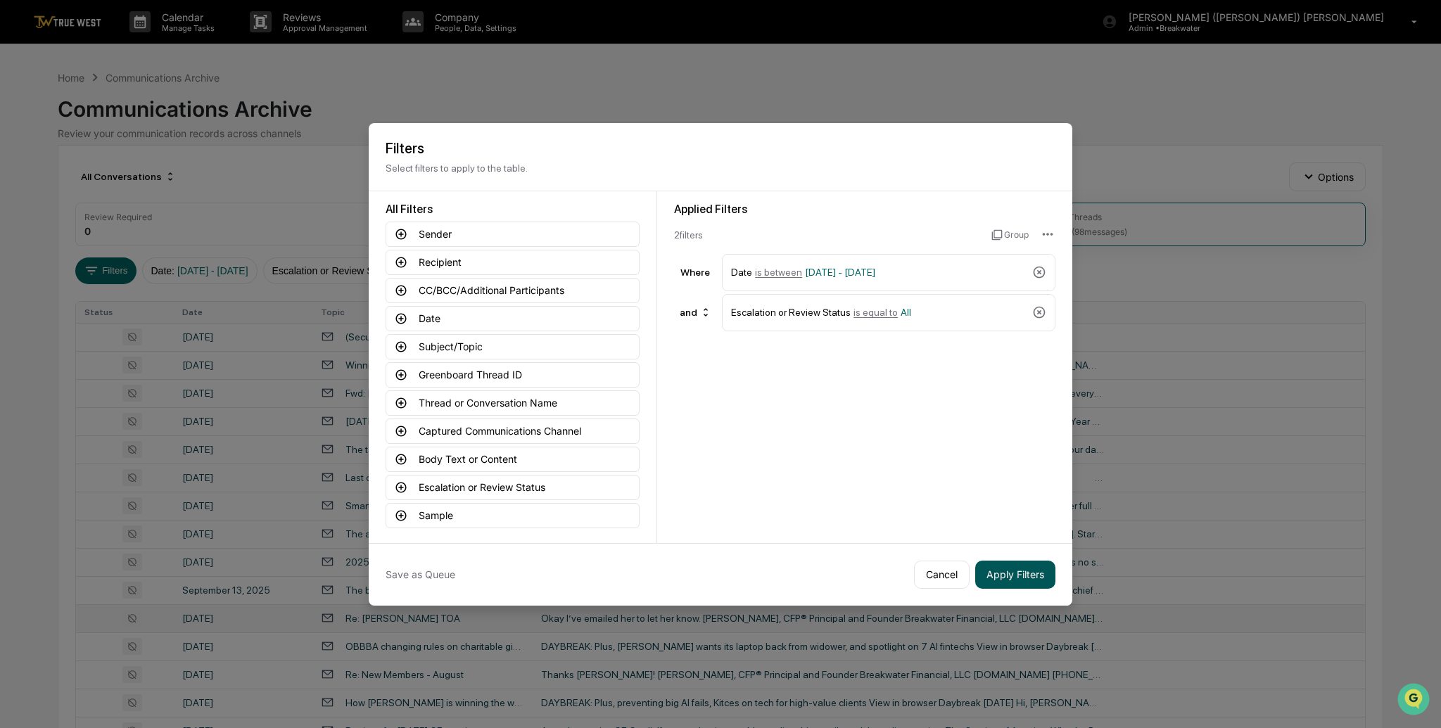
click at [1002, 568] on button "Apply Filters" at bounding box center [1016, 575] width 80 height 28
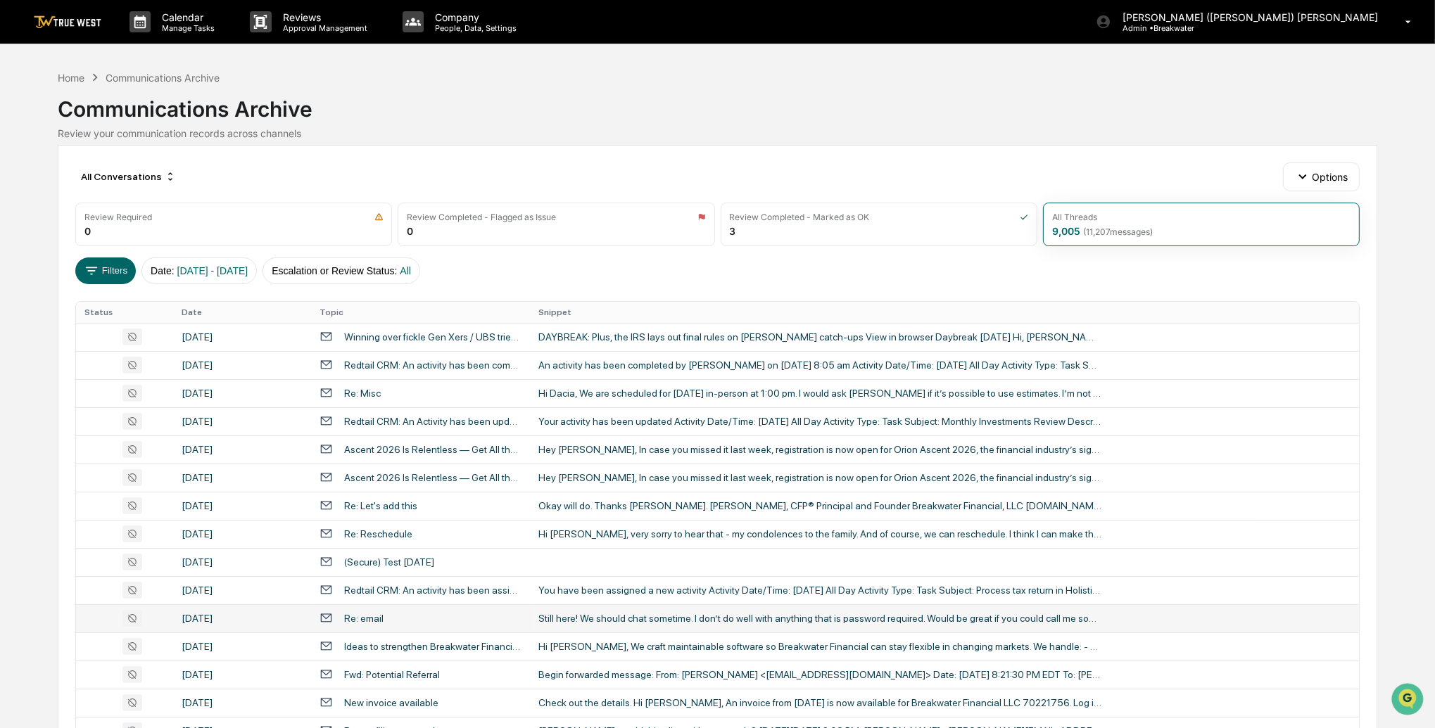
click at [80, 26] on img at bounding box center [68, 21] width 68 height 13
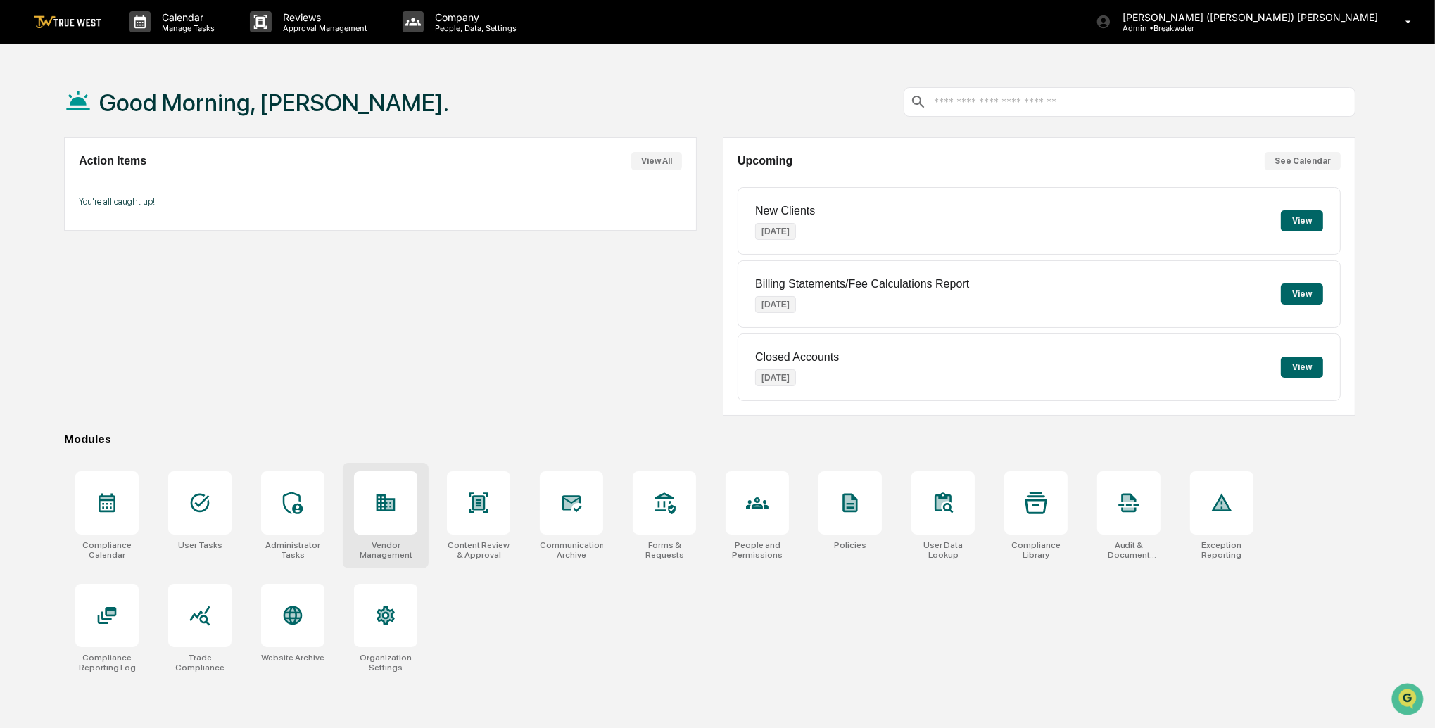
click at [406, 496] on div at bounding box center [385, 503] width 63 height 63
